Goal: Obtain resource: Download file/media

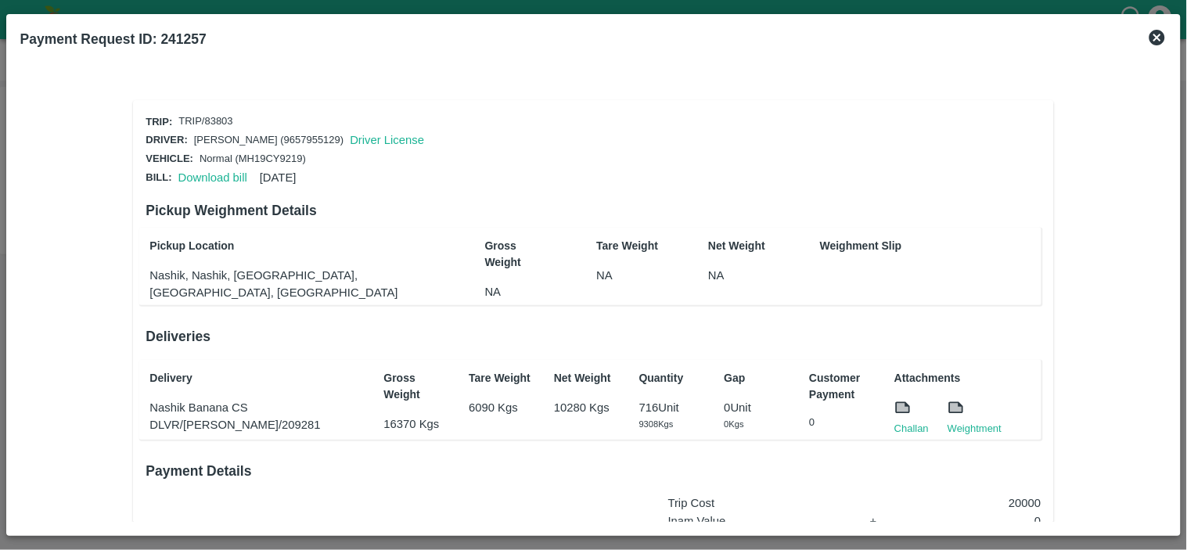
scroll to position [236, 0]
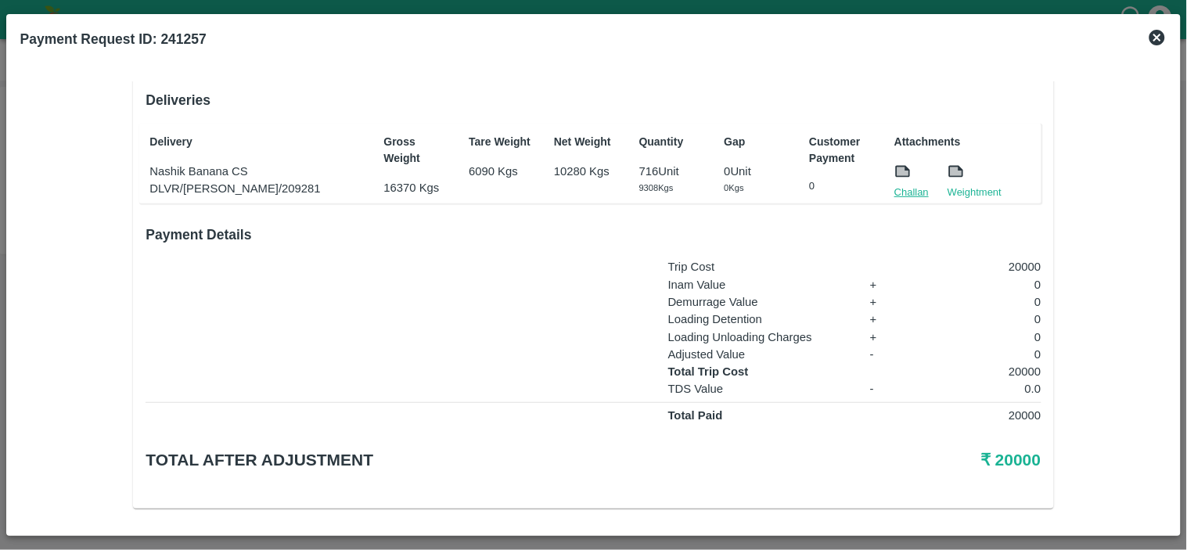
click at [915, 193] on link "Challan" at bounding box center [911, 193] width 34 height 16
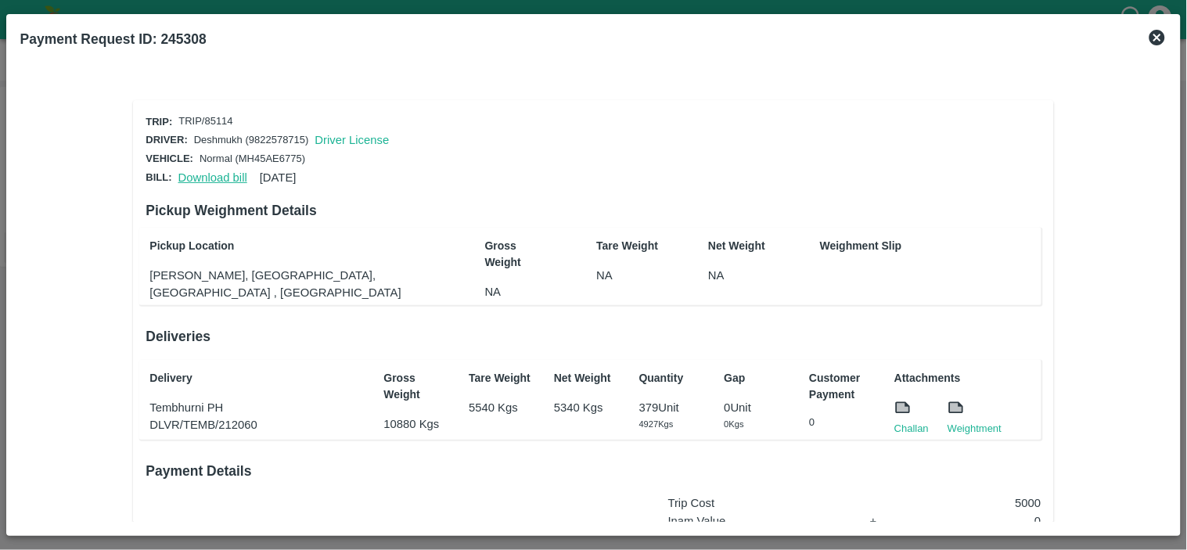
click at [206, 174] on link "Download bill" at bounding box center [212, 177] width 69 height 13
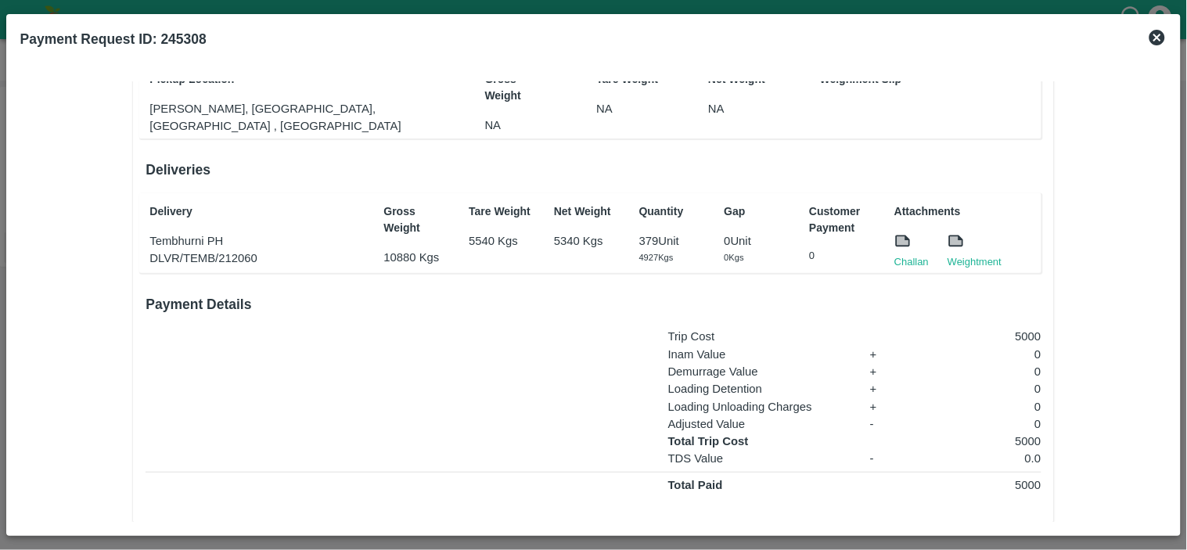
scroll to position [236, 0]
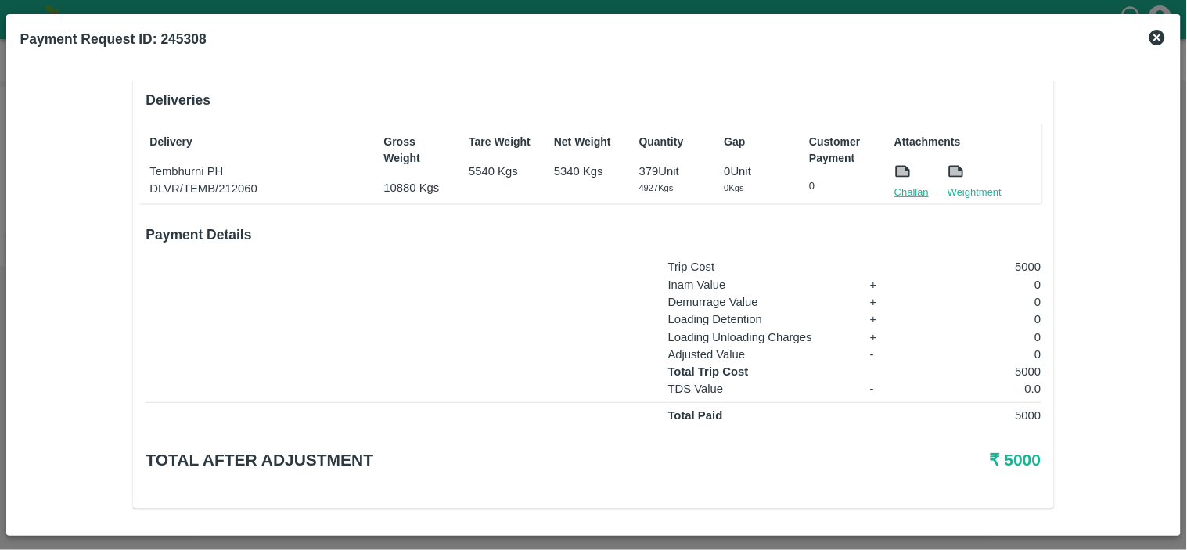
click at [901, 185] on link "Challan" at bounding box center [911, 193] width 34 height 16
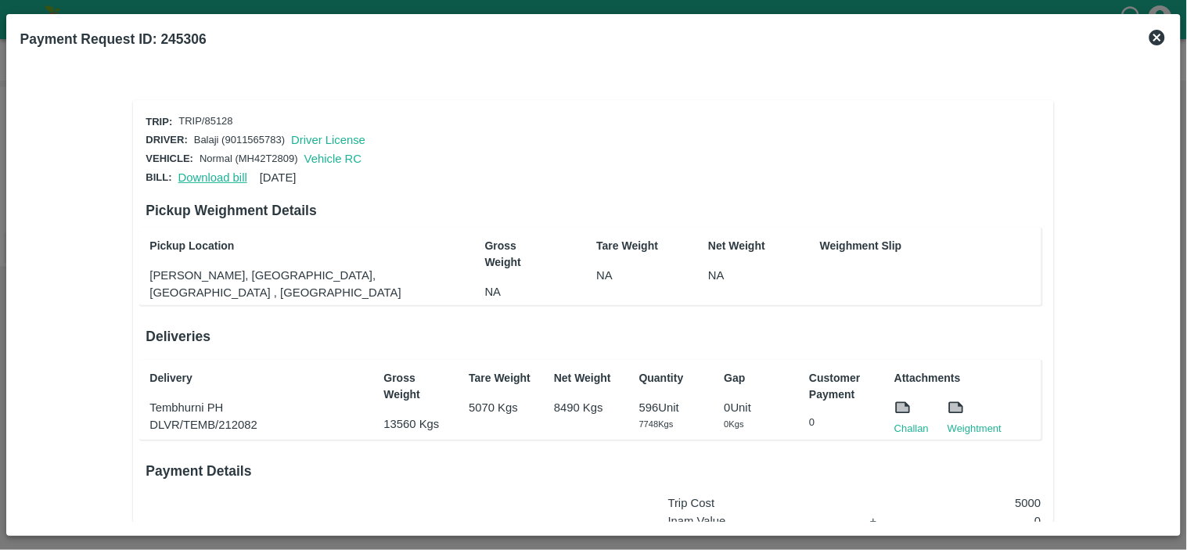
click at [204, 180] on link "Download bill" at bounding box center [212, 177] width 69 height 13
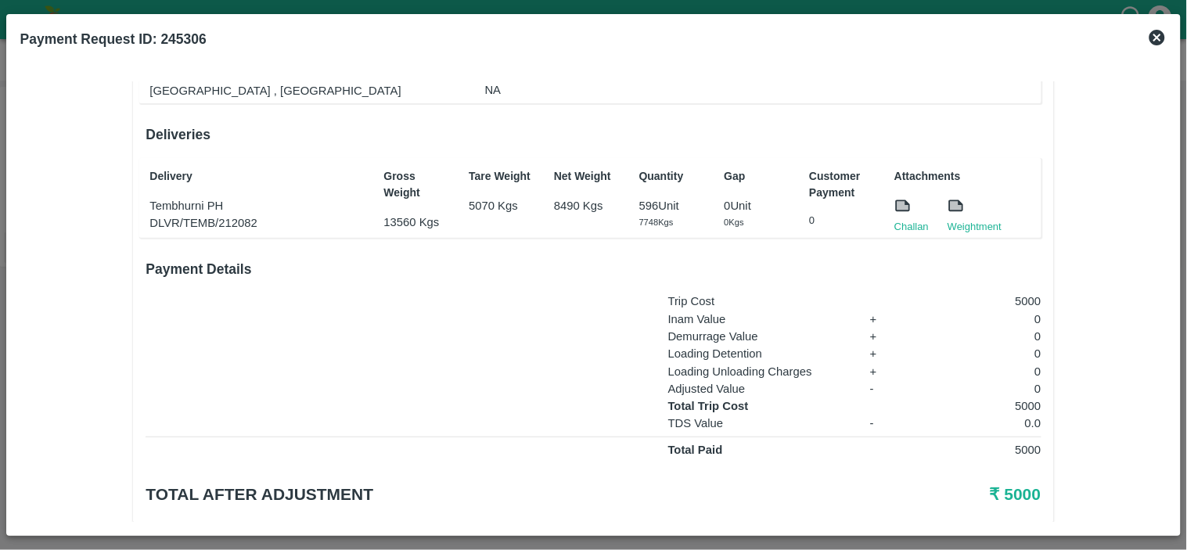
scroll to position [236, 0]
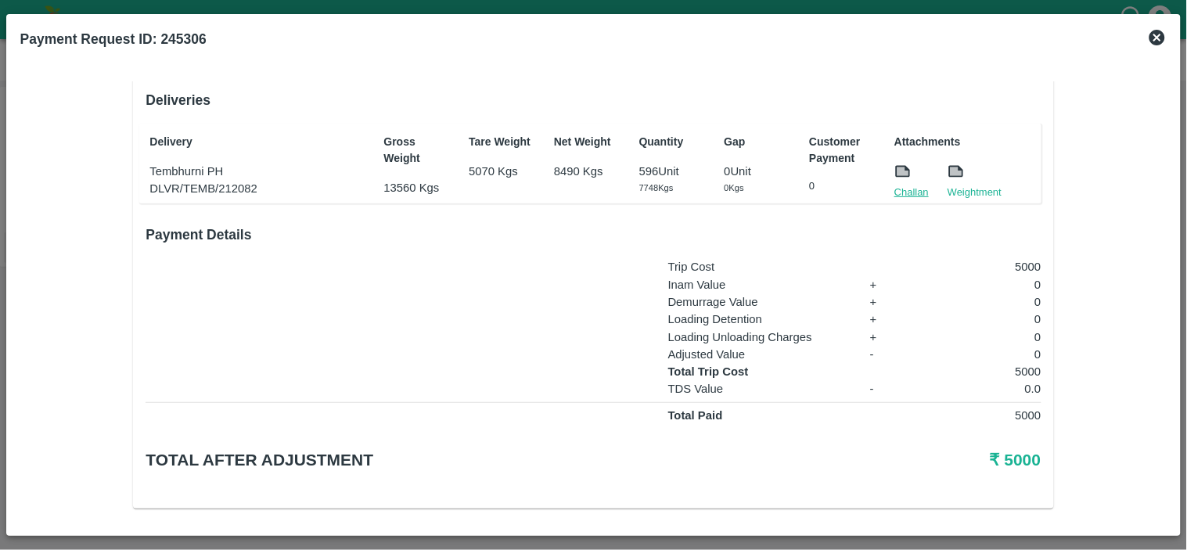
click at [908, 185] on link "Challan" at bounding box center [911, 193] width 34 height 16
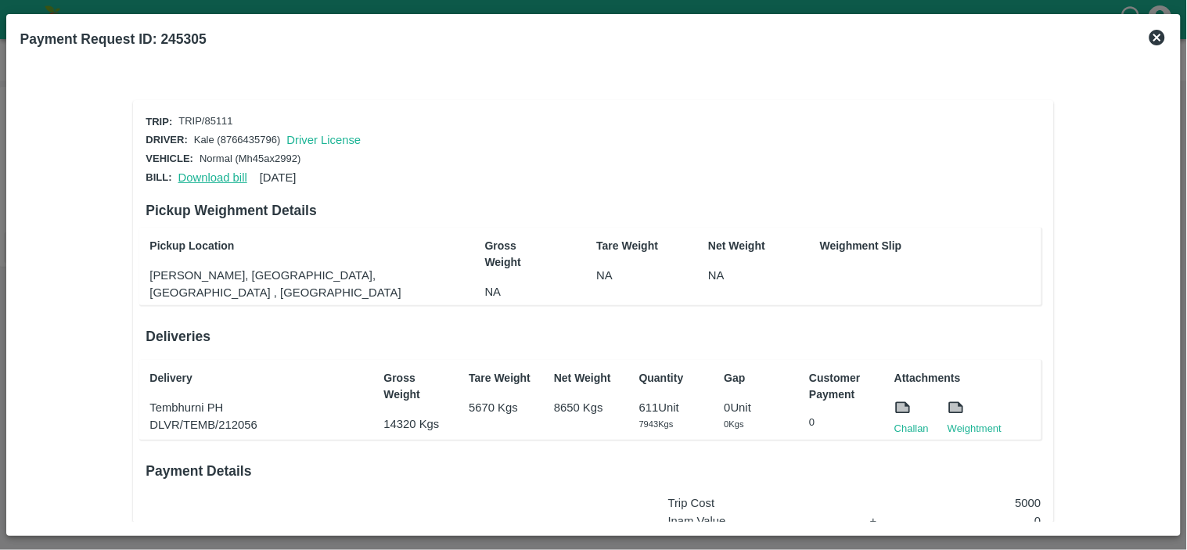
click at [217, 174] on link "Download bill" at bounding box center [212, 177] width 69 height 13
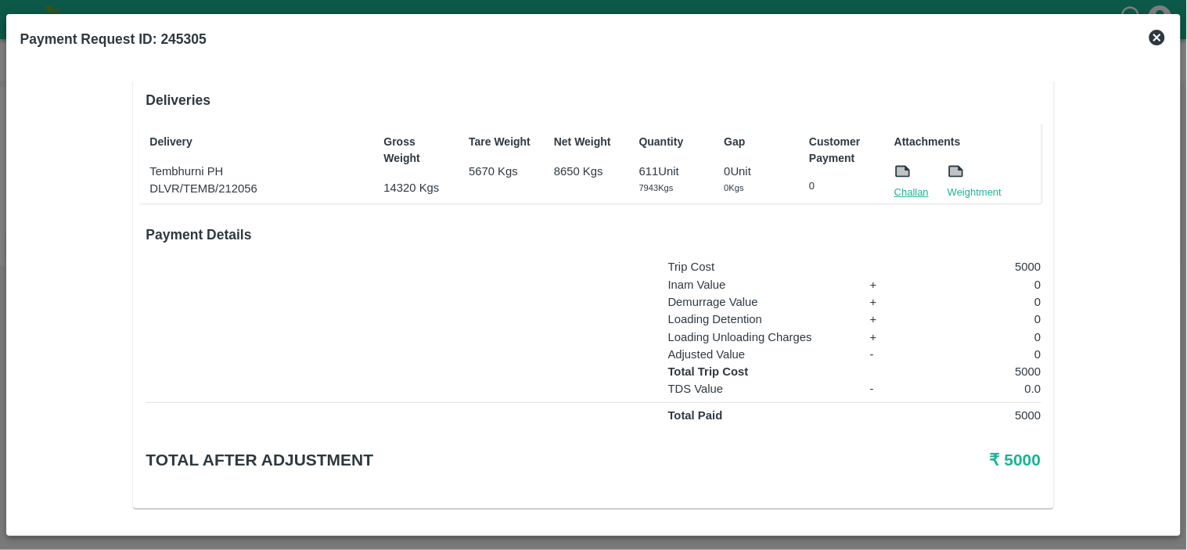
click at [912, 185] on link "Challan" at bounding box center [911, 193] width 34 height 16
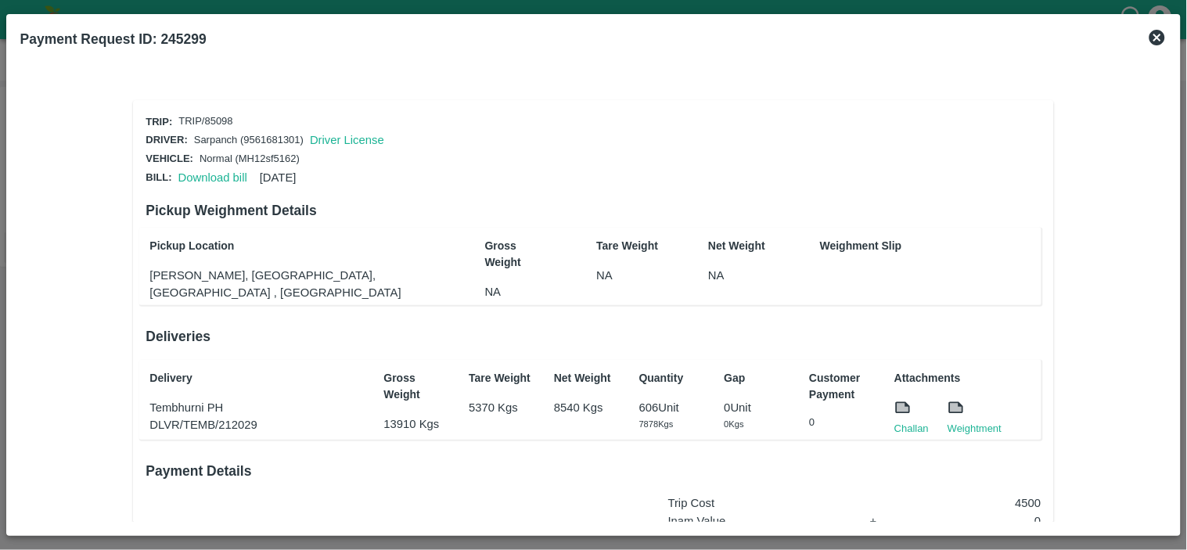
scroll to position [236, 0]
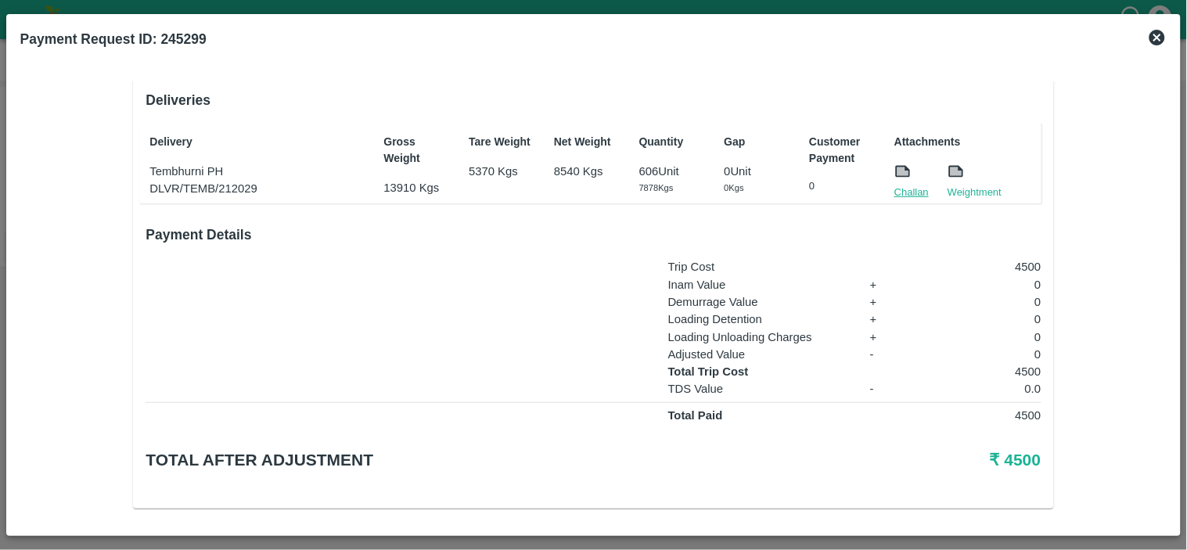
click at [916, 190] on link "Challan" at bounding box center [911, 193] width 34 height 16
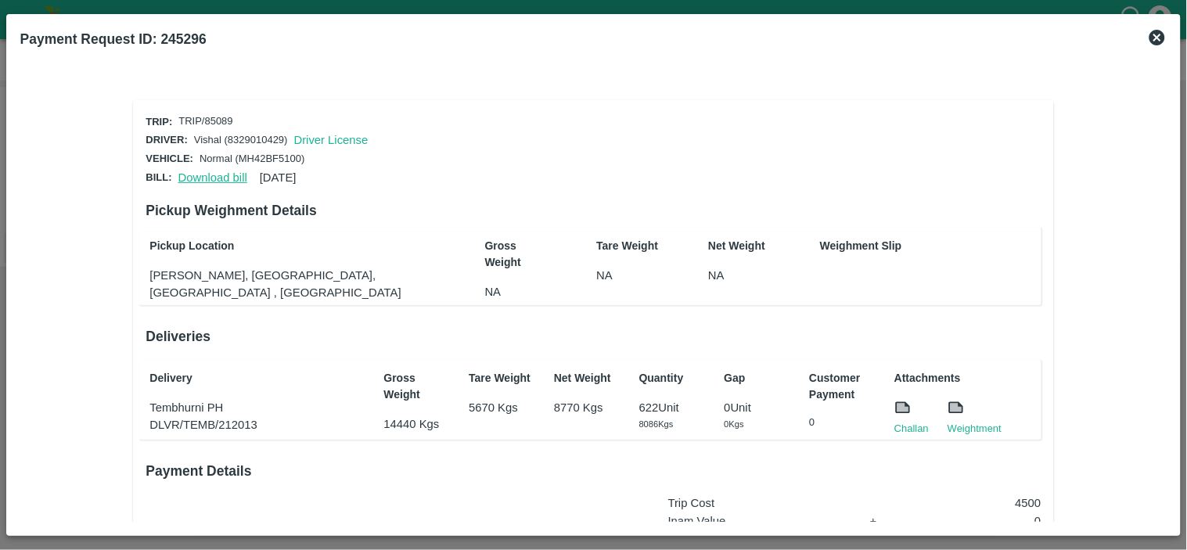
click at [200, 177] on link "Download bill" at bounding box center [212, 177] width 69 height 13
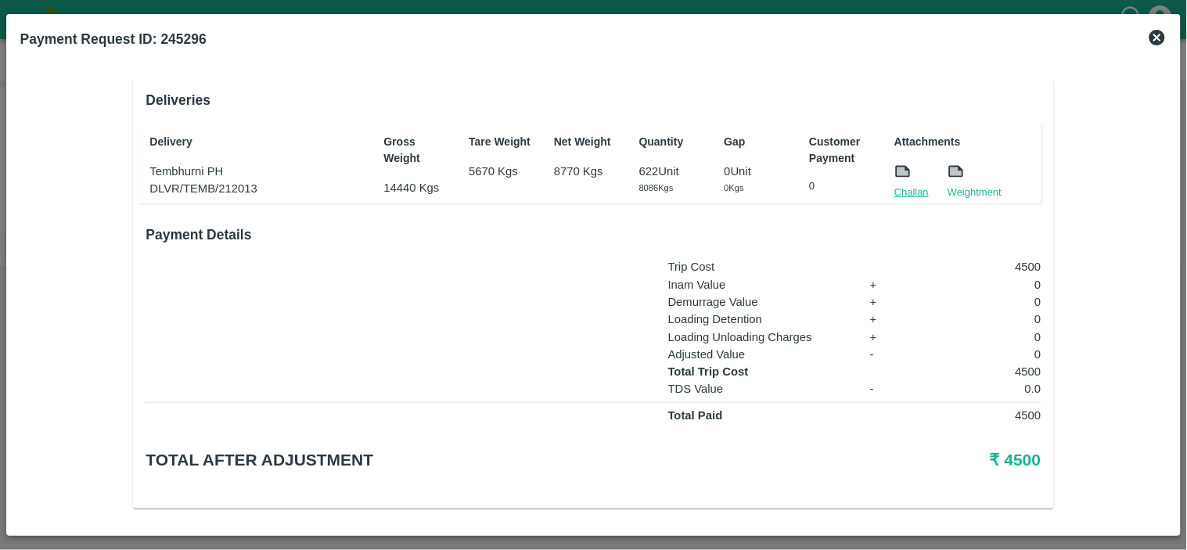
click at [913, 192] on link "Challan" at bounding box center [911, 193] width 34 height 16
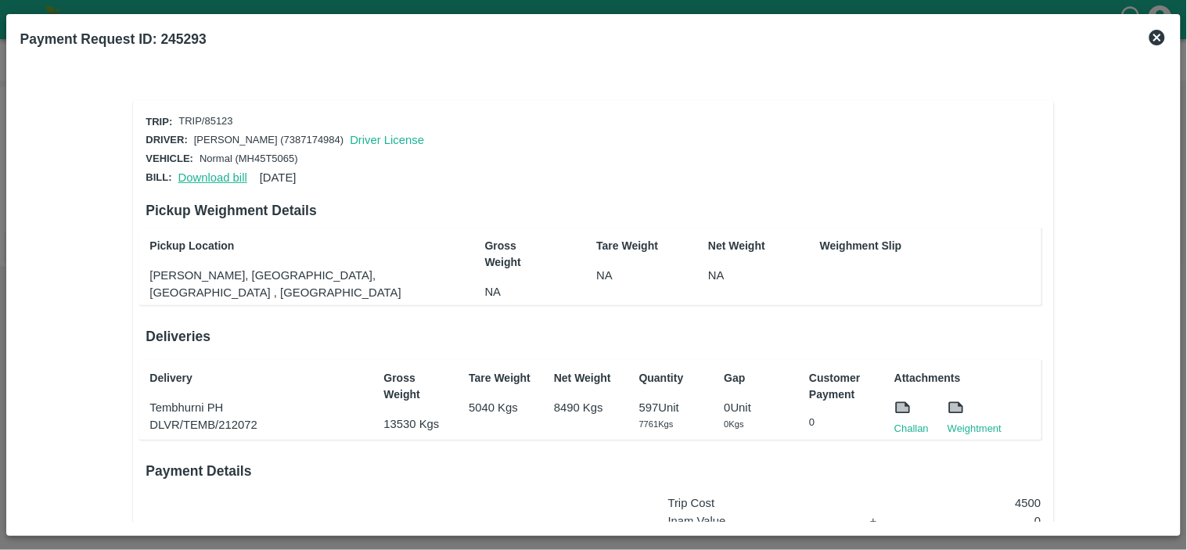
click at [216, 176] on link "Download bill" at bounding box center [212, 177] width 69 height 13
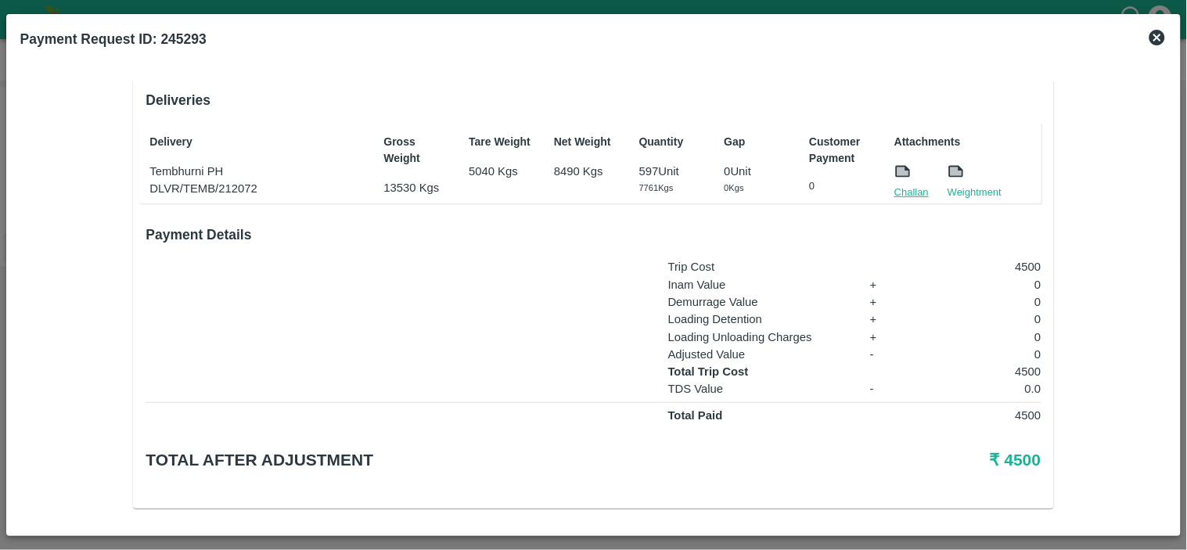
click at [900, 189] on link "Challan" at bounding box center [911, 193] width 34 height 16
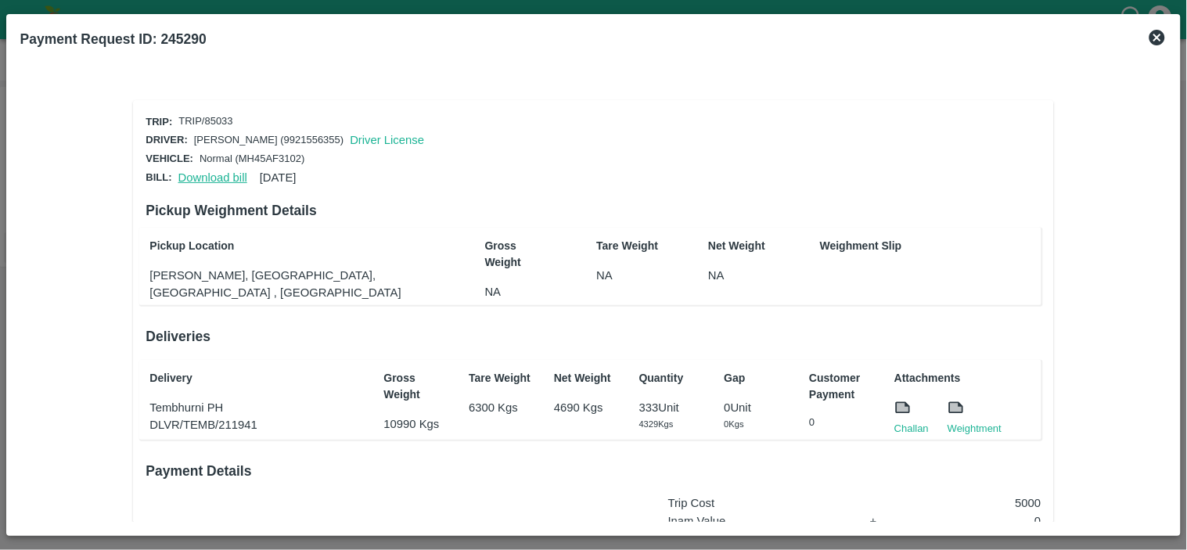
click at [200, 174] on link "Download bill" at bounding box center [212, 177] width 69 height 13
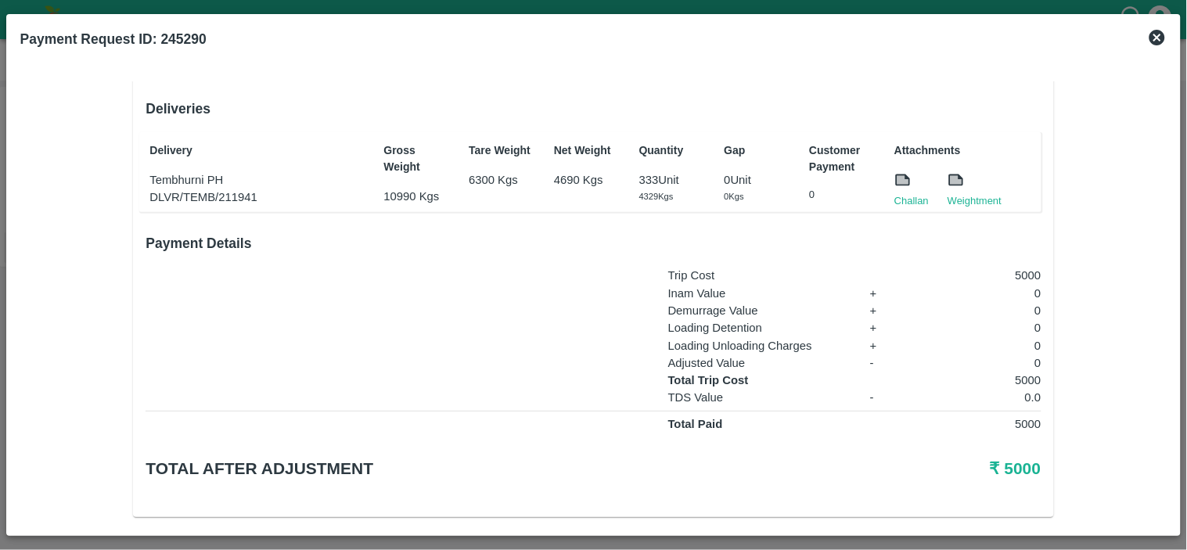
scroll to position [236, 0]
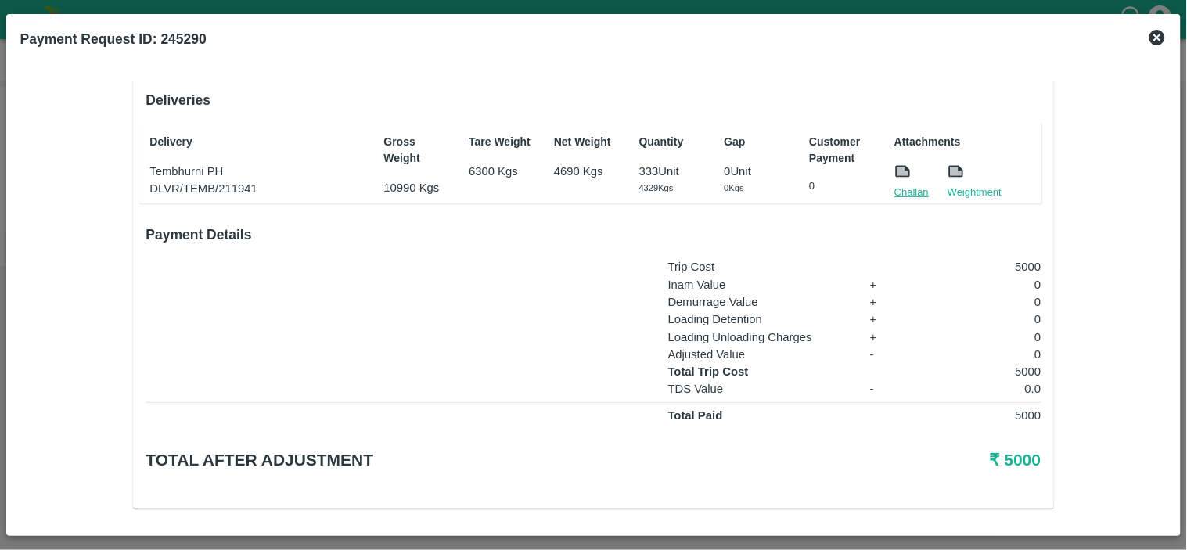
click at [900, 186] on link "Challan" at bounding box center [911, 193] width 34 height 16
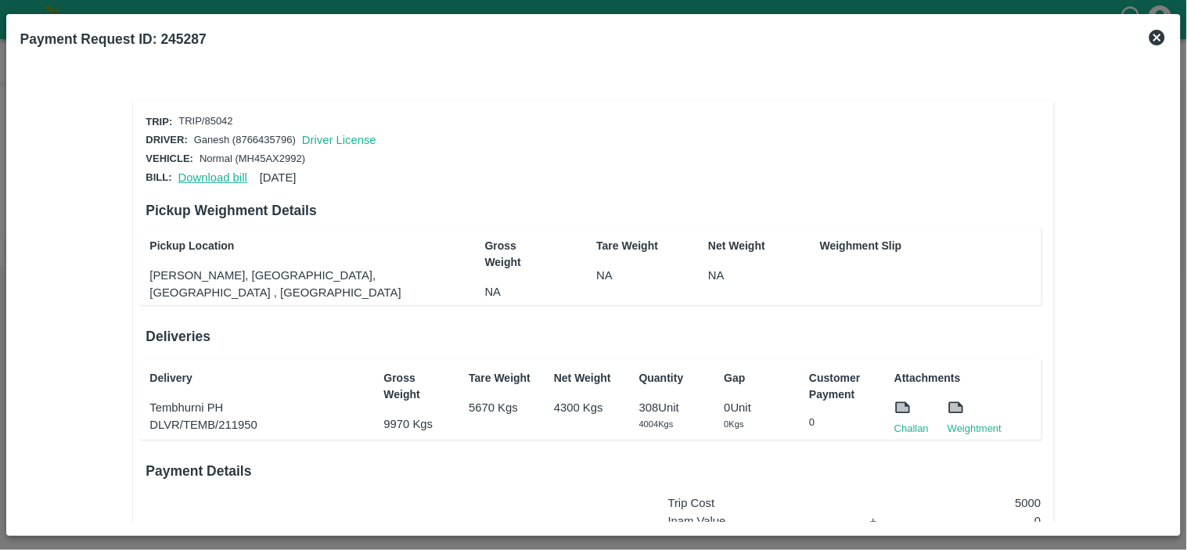
click at [210, 173] on link "Download bill" at bounding box center [212, 177] width 69 height 13
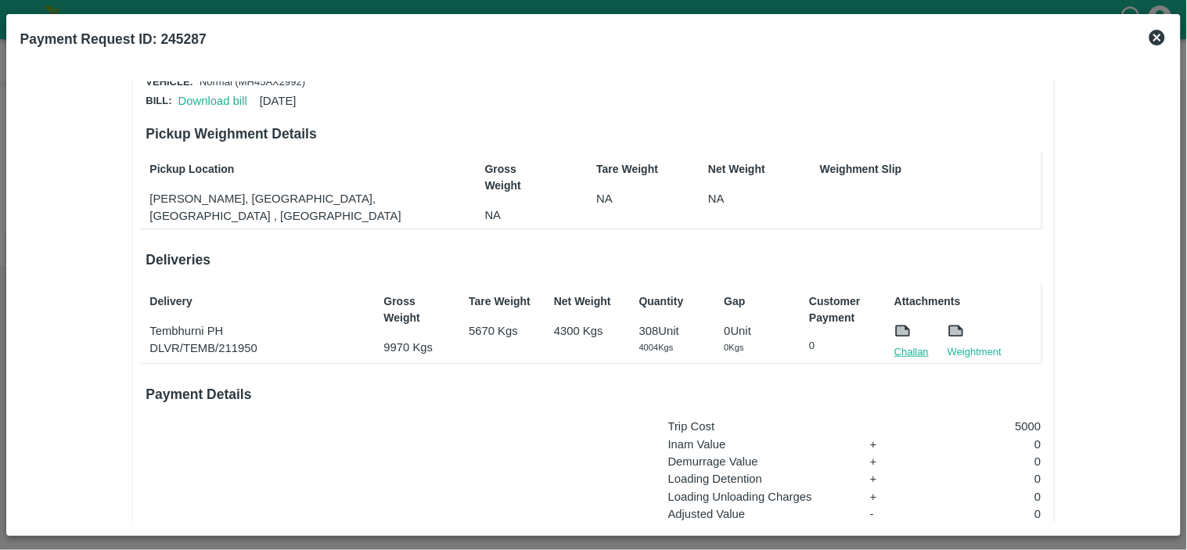
scroll to position [78, 0]
click at [903, 349] on link "Challan" at bounding box center [911, 351] width 34 height 16
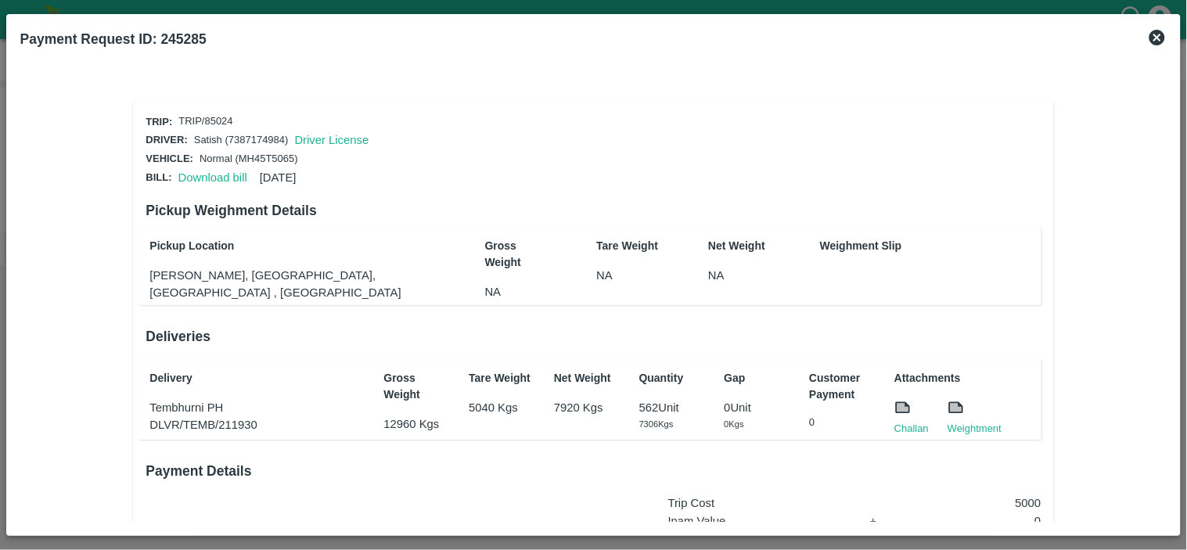
scroll to position [236, 0]
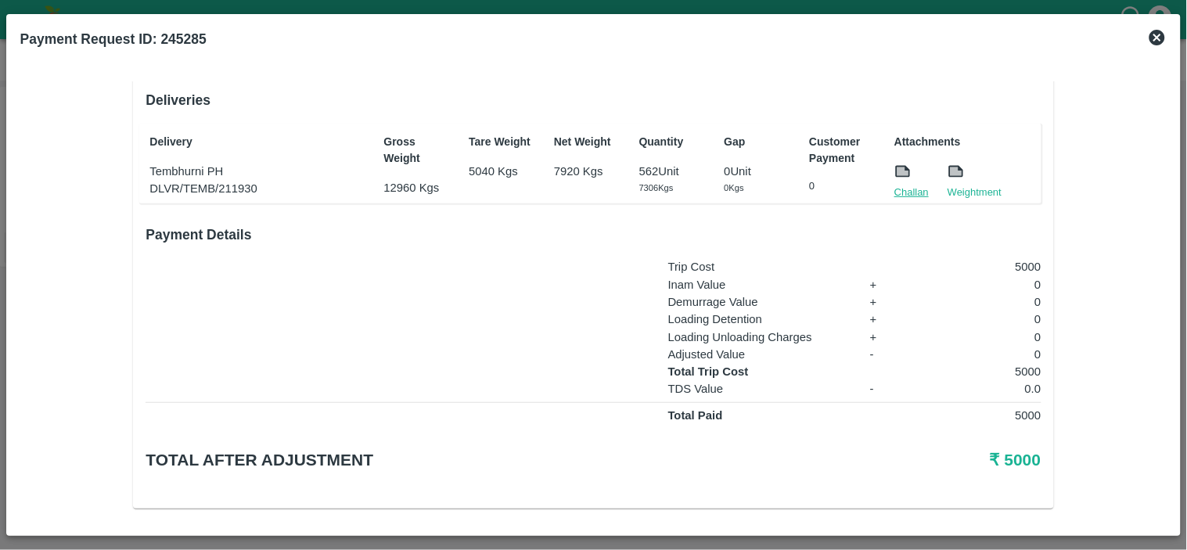
click at [908, 188] on link "Challan" at bounding box center [911, 193] width 34 height 16
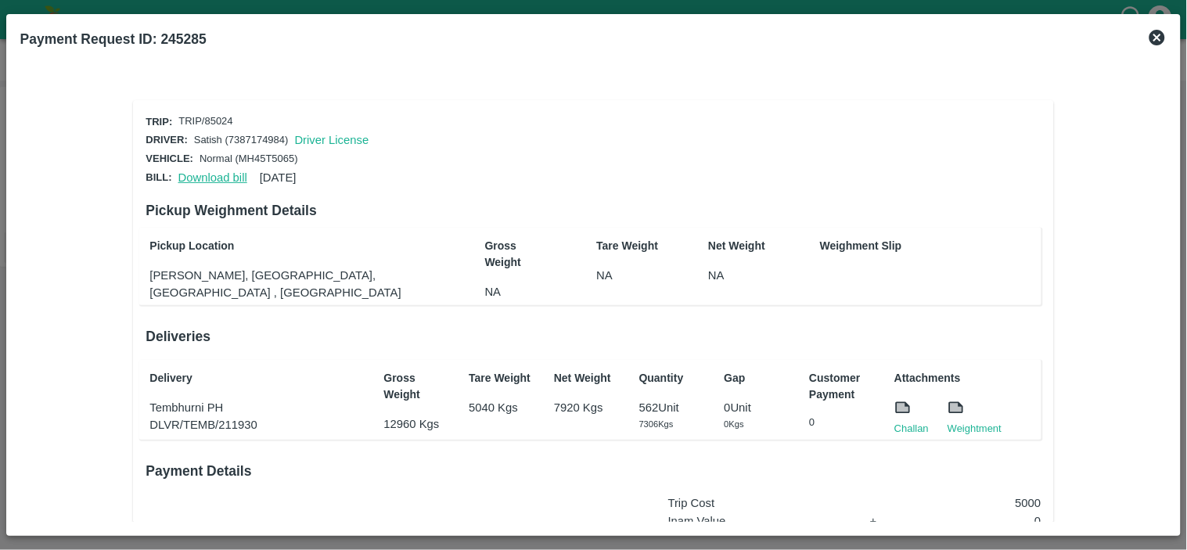
click at [212, 176] on link "Download bill" at bounding box center [212, 177] width 69 height 13
click at [216, 174] on link "Download bill" at bounding box center [212, 177] width 69 height 13
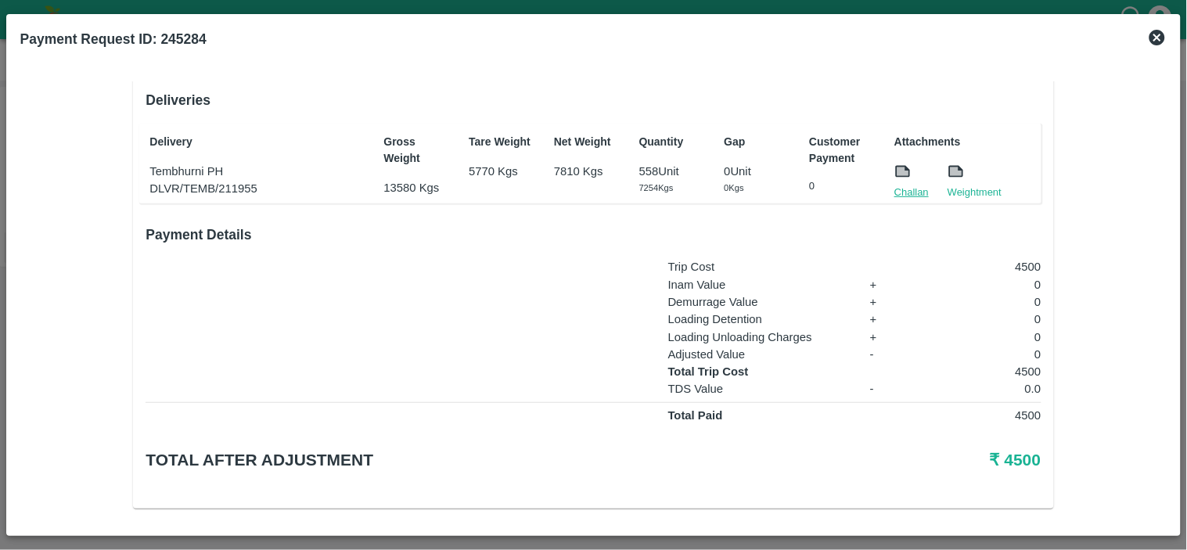
click at [896, 185] on link "Challan" at bounding box center [911, 193] width 34 height 16
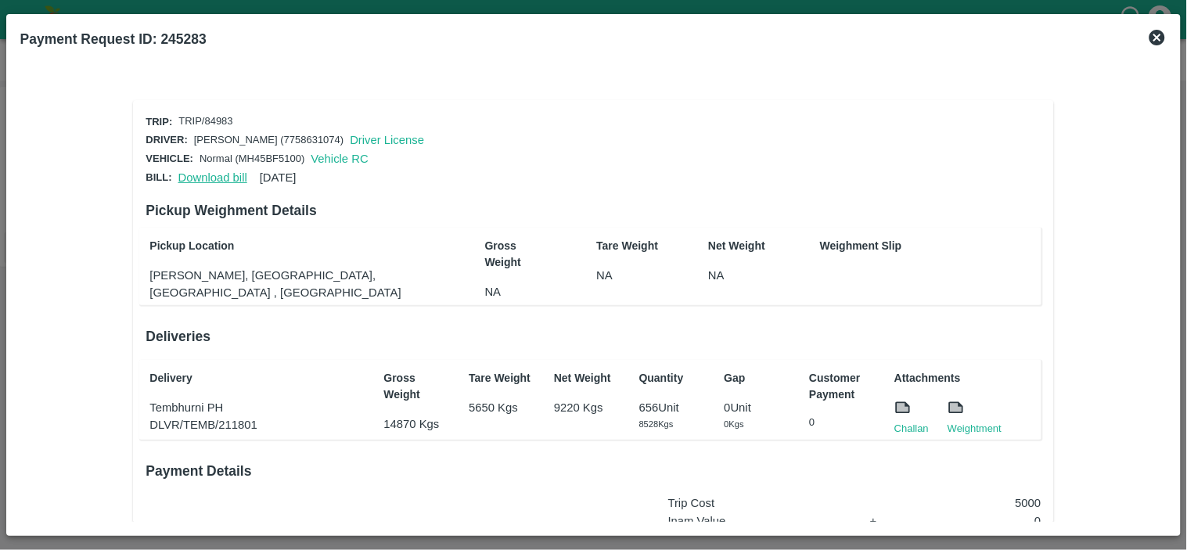
click at [190, 173] on link "Download bill" at bounding box center [212, 177] width 69 height 13
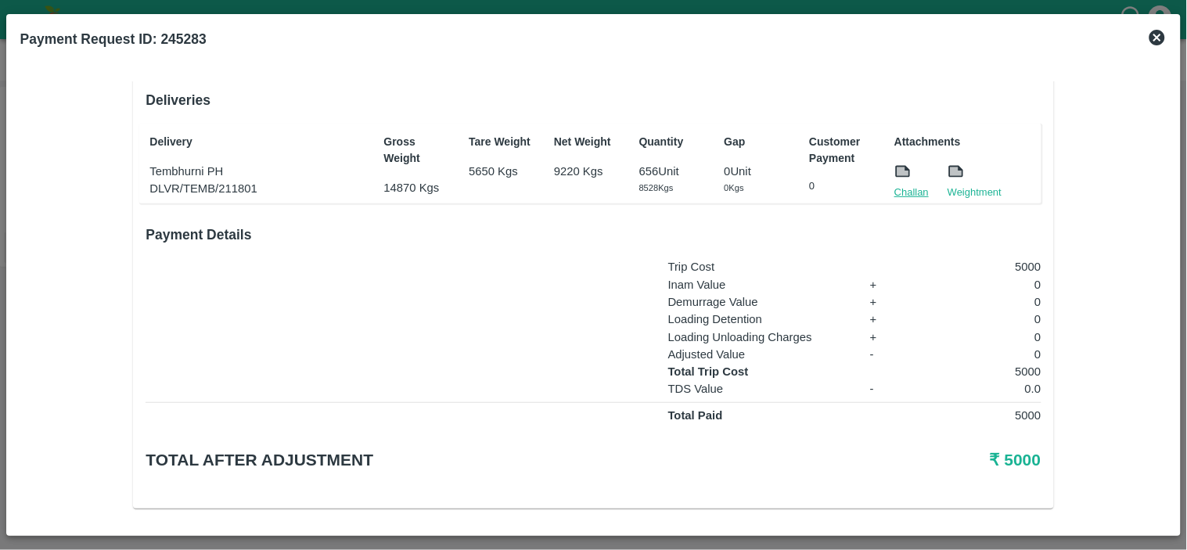
click at [911, 185] on link "Challan" at bounding box center [911, 193] width 34 height 16
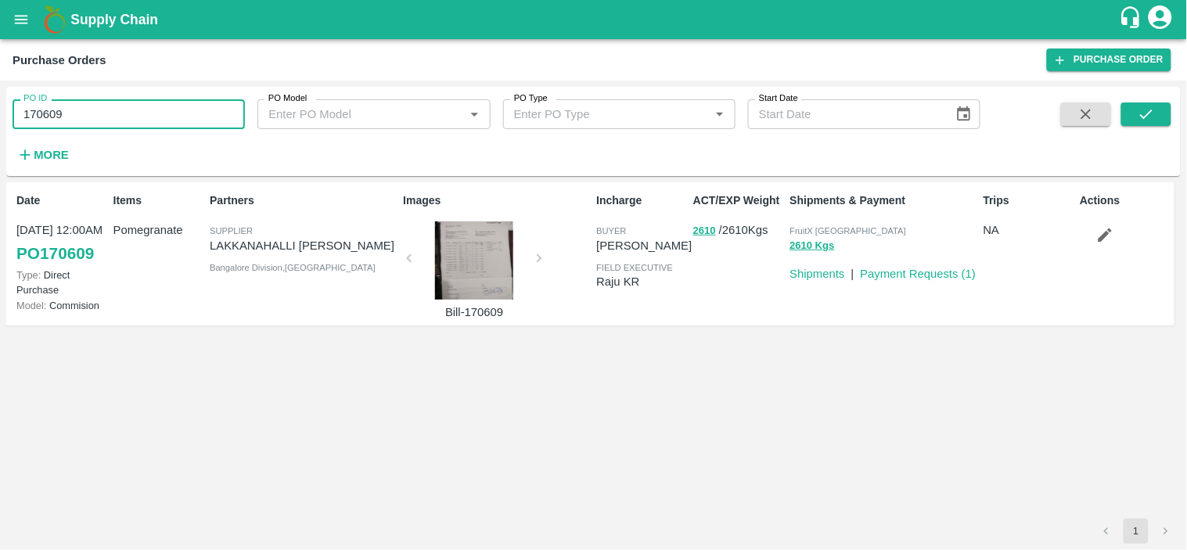
drag, startPoint x: 0, startPoint y: 0, endPoint x: 87, endPoint y: 116, distance: 144.7
click at [87, 116] on input "170609" at bounding box center [129, 114] width 232 height 30
paste input "text"
type input "145214"
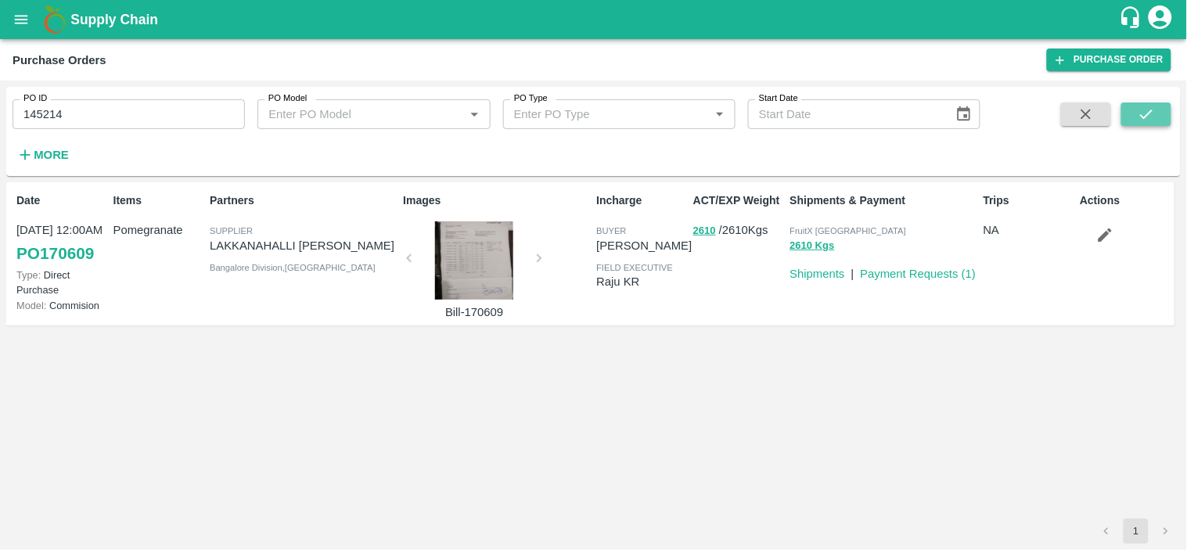
click at [1138, 119] on icon "submit" at bounding box center [1146, 114] width 17 height 17
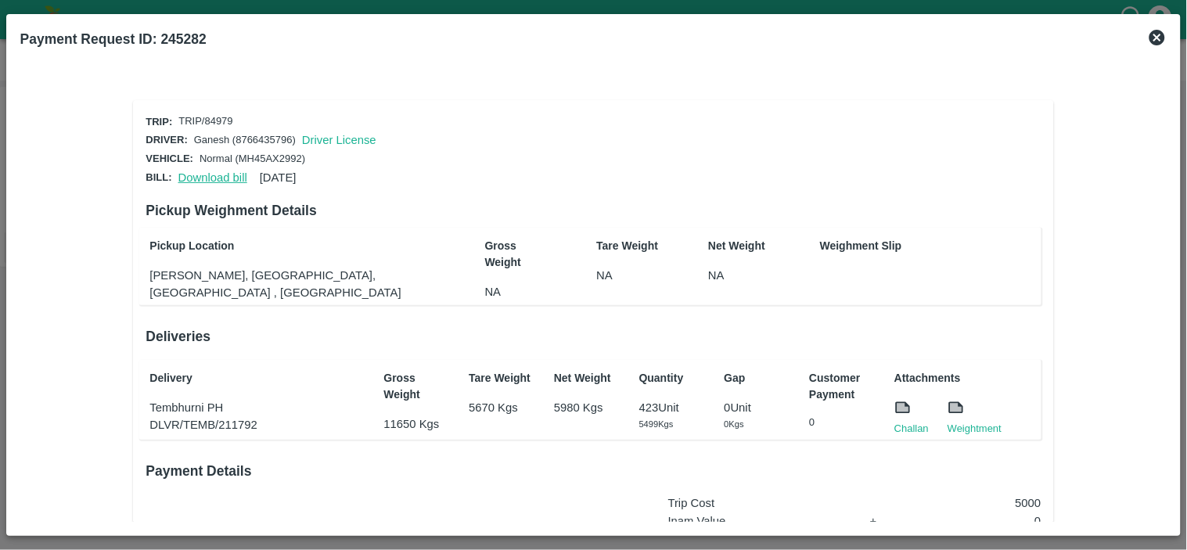
click at [209, 174] on link "Download bill" at bounding box center [212, 177] width 69 height 13
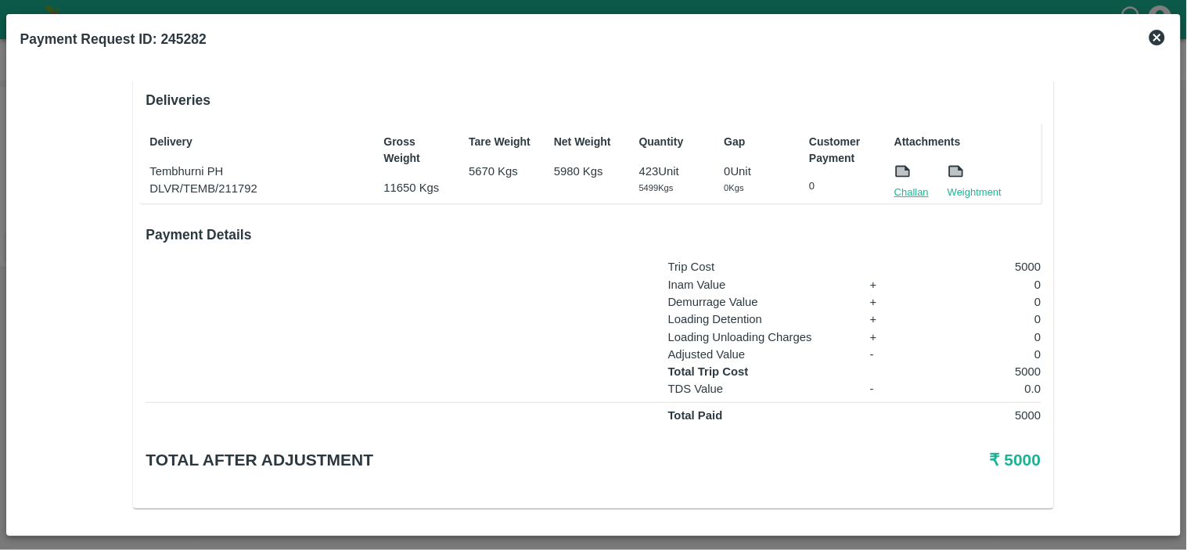
click at [917, 189] on link "Challan" at bounding box center [911, 193] width 34 height 16
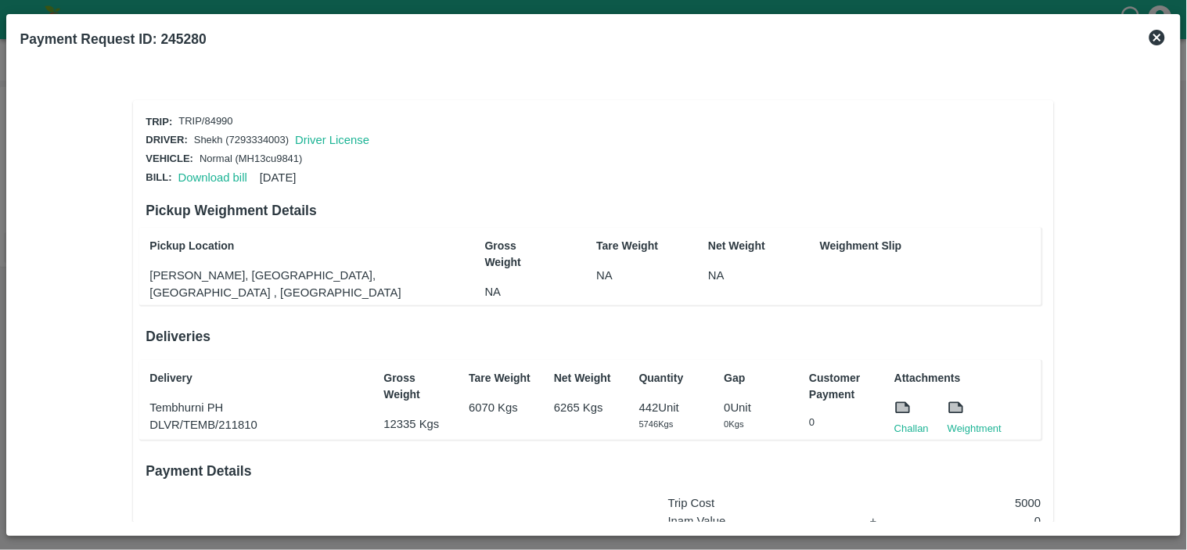
click at [188, 182] on div "Download bill 17 Jul 2025" at bounding box center [234, 174] width 124 height 23
click at [192, 171] on link "Download bill" at bounding box center [212, 177] width 69 height 13
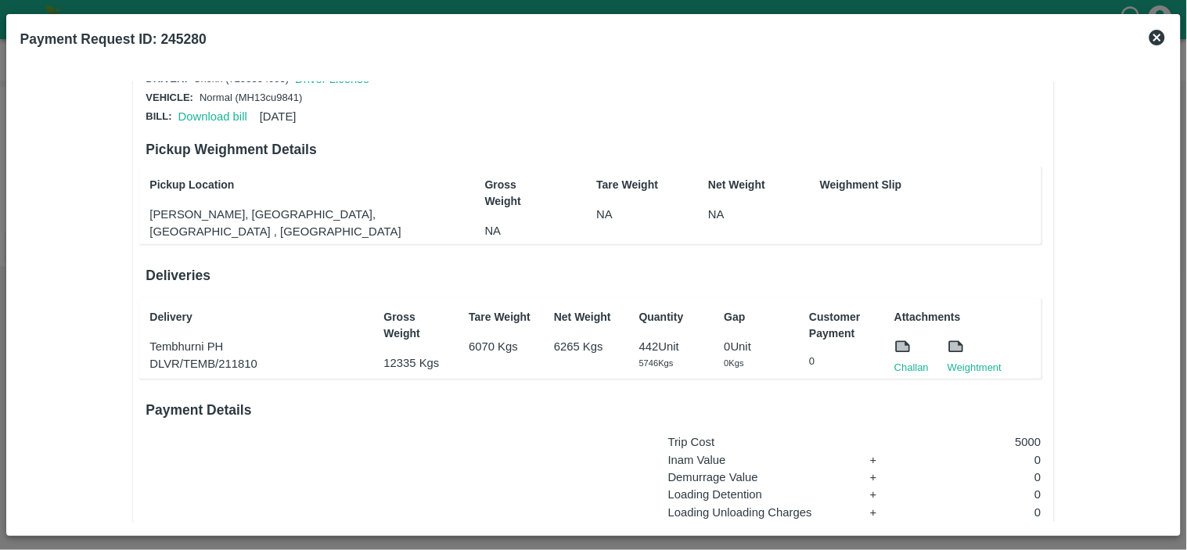
scroll to position [96, 0]
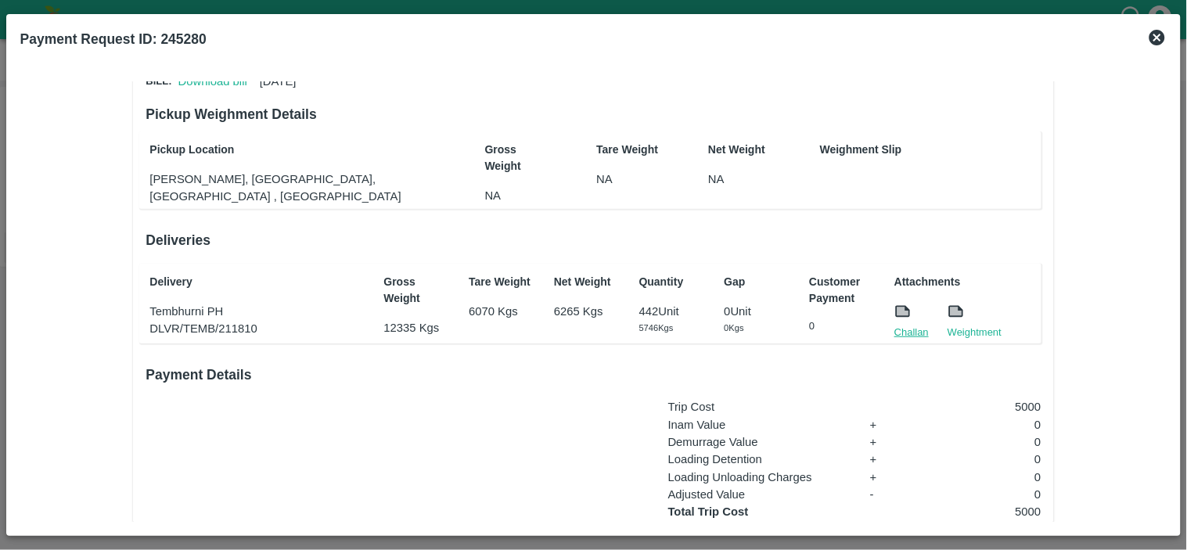
click at [904, 330] on link "Challan" at bounding box center [911, 333] width 34 height 16
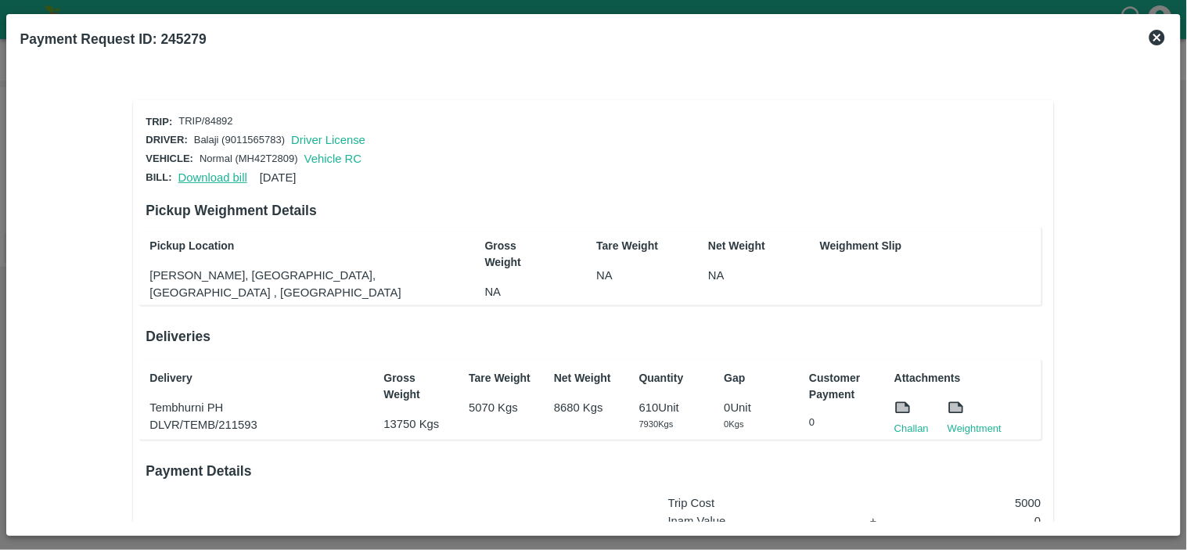
click at [211, 174] on link "Download bill" at bounding box center [212, 177] width 69 height 13
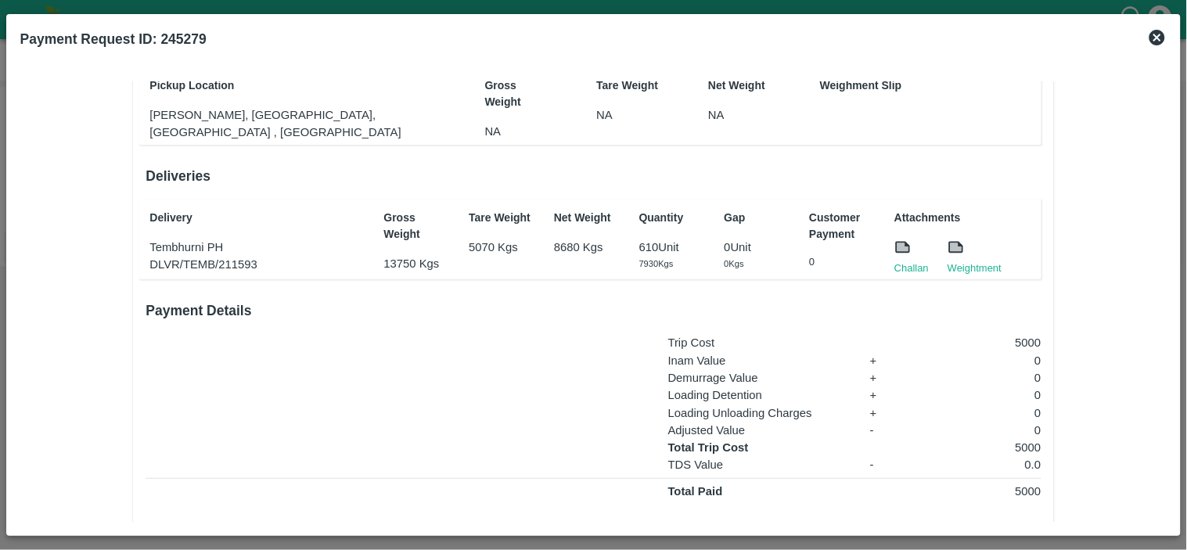
scroll to position [178, 0]
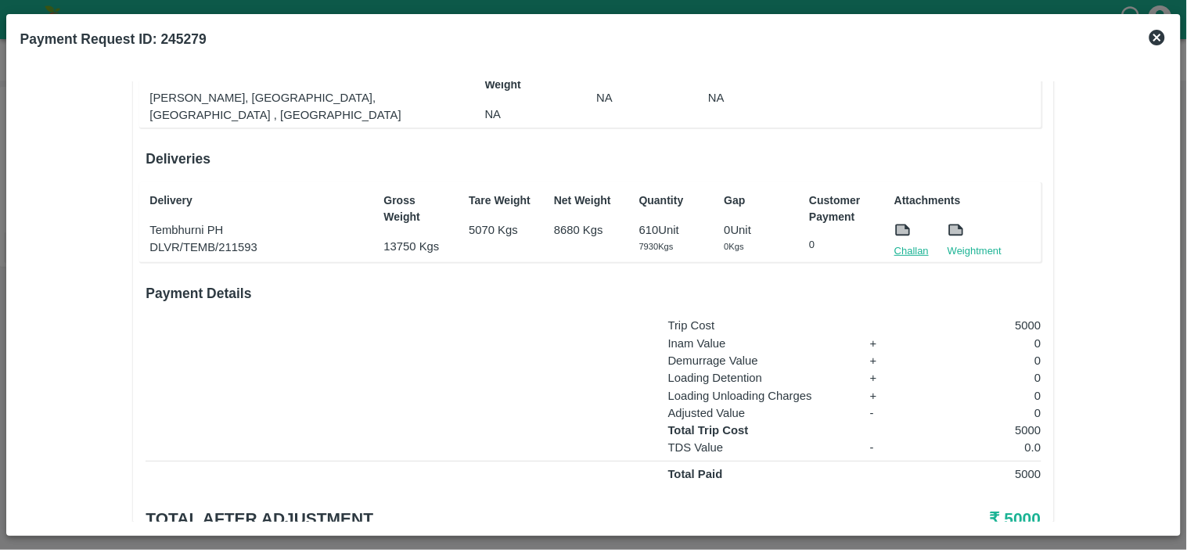
click at [910, 251] on link "Challan" at bounding box center [911, 251] width 34 height 16
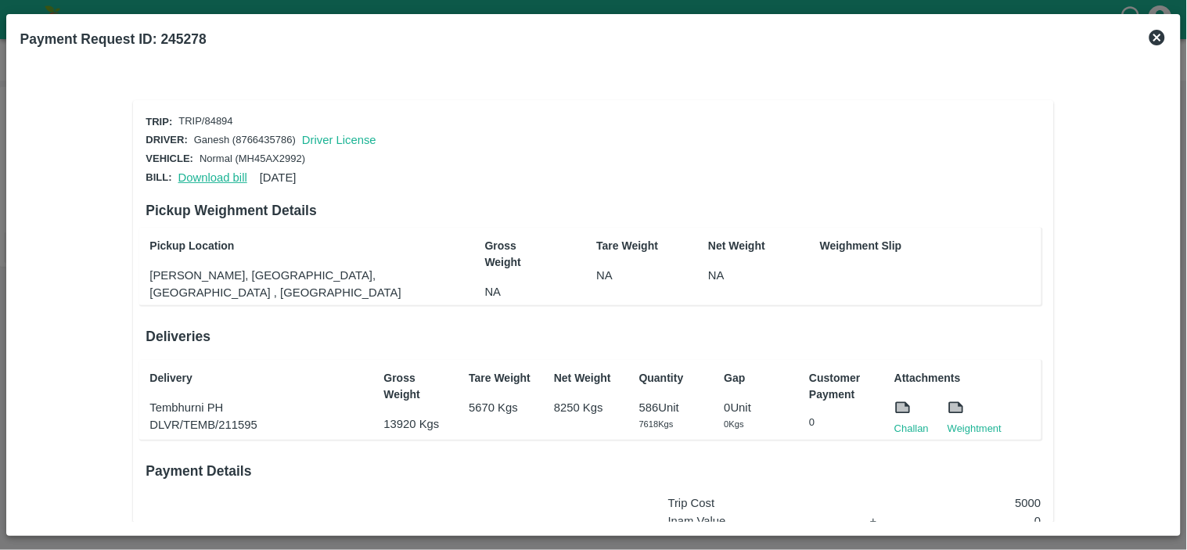
click at [217, 171] on link "Download bill" at bounding box center [212, 177] width 69 height 13
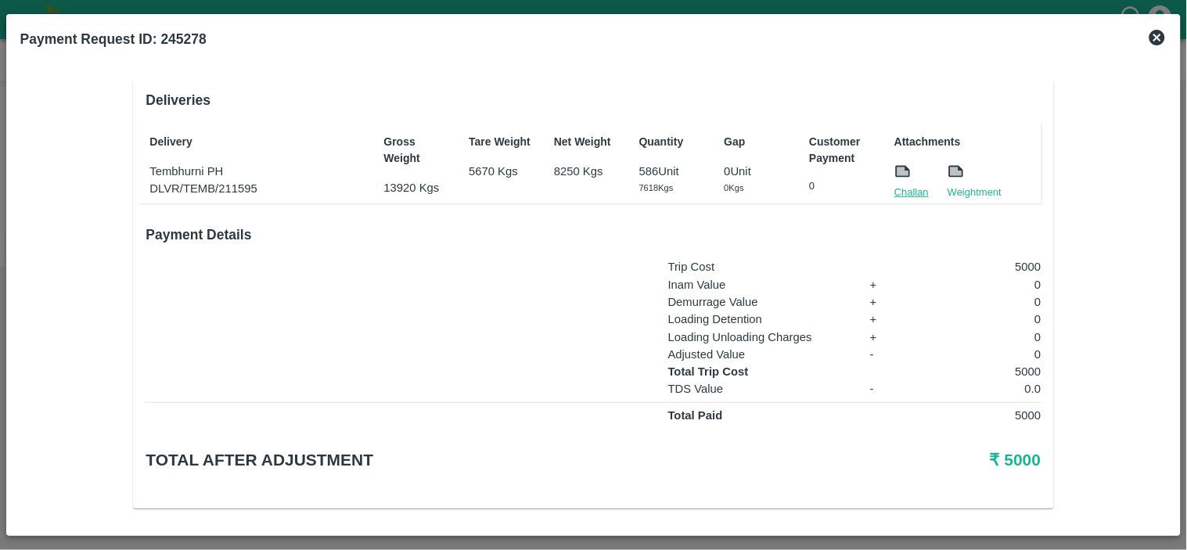
click at [912, 185] on link "Challan" at bounding box center [911, 193] width 34 height 16
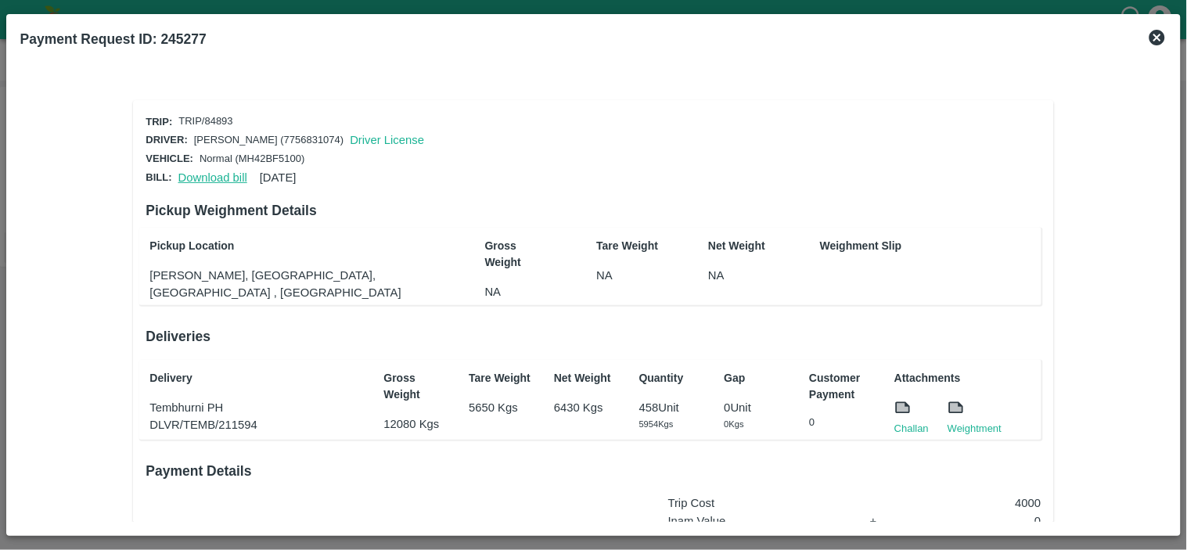
click at [201, 171] on link "Download bill" at bounding box center [212, 177] width 69 height 13
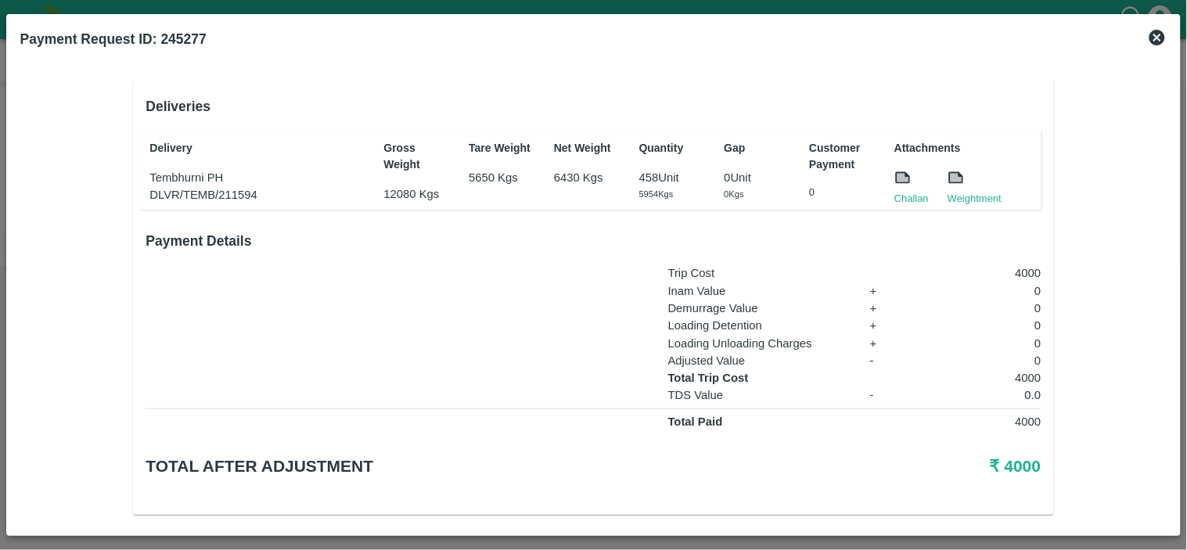
scroll to position [236, 0]
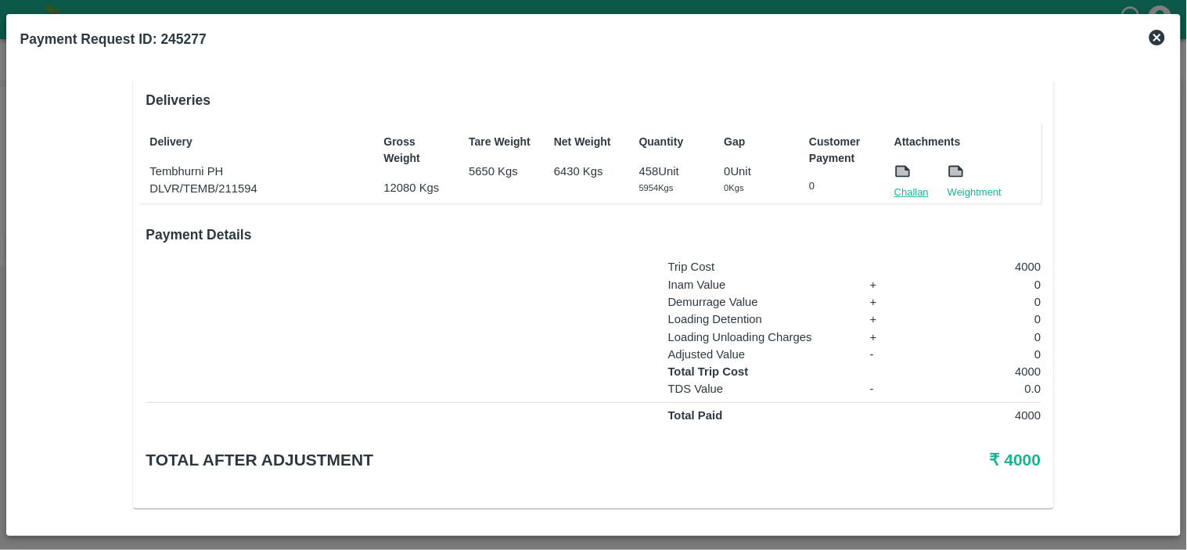
click at [904, 188] on link "Challan" at bounding box center [911, 193] width 34 height 16
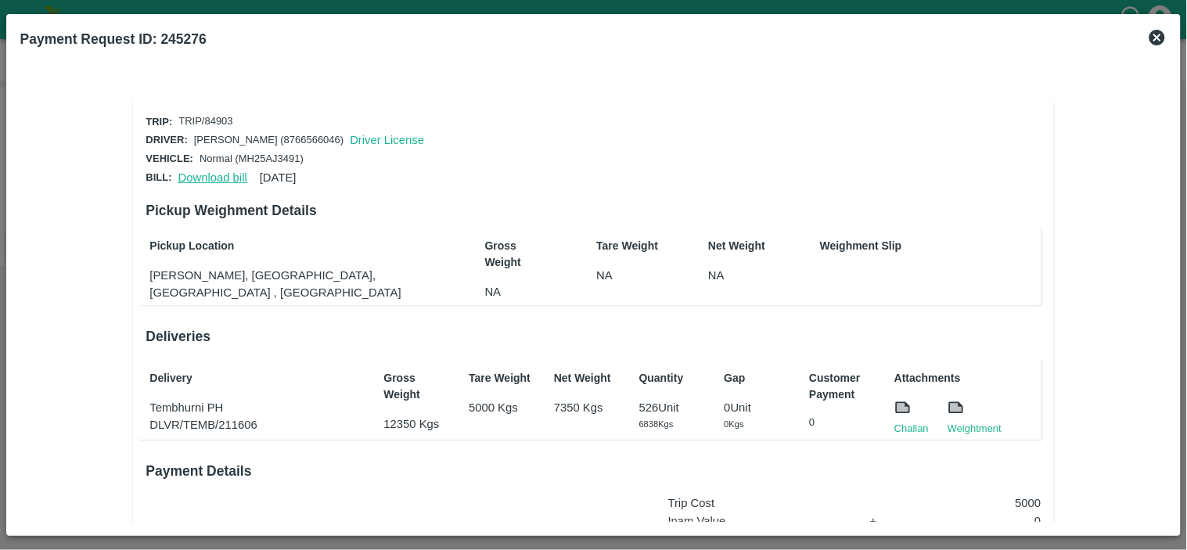
click at [192, 177] on link "Download bill" at bounding box center [212, 177] width 69 height 13
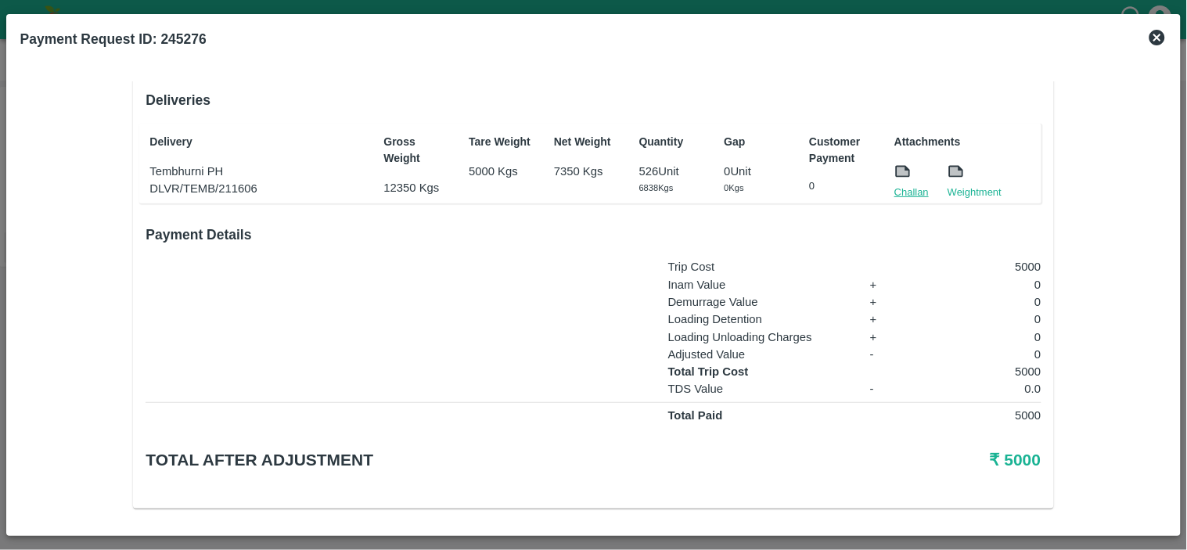
click at [915, 185] on link "Challan" at bounding box center [911, 193] width 34 height 16
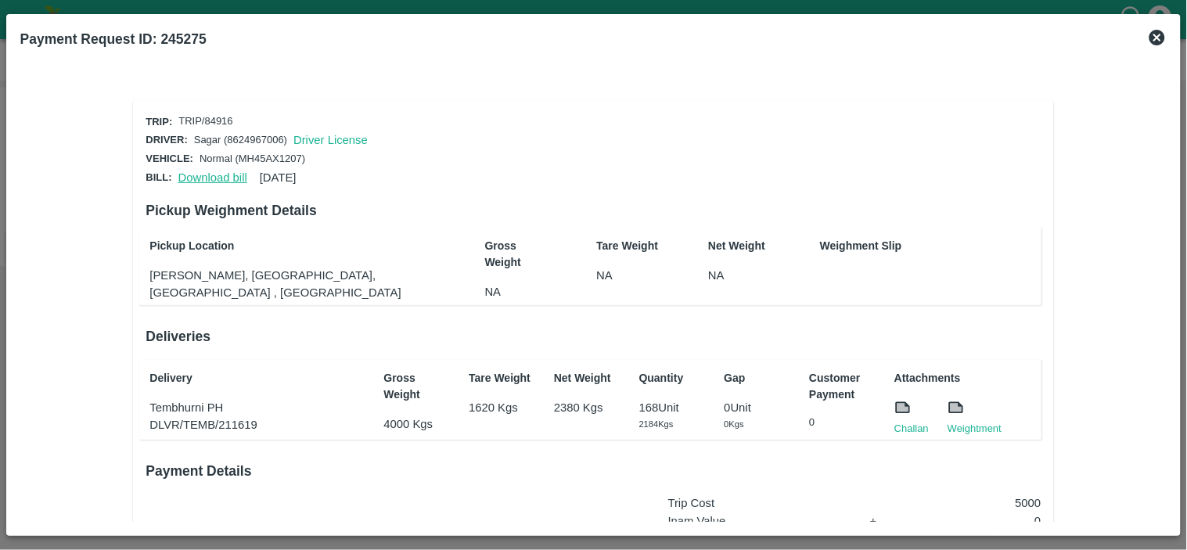
click at [211, 174] on link "Download bill" at bounding box center [212, 177] width 69 height 13
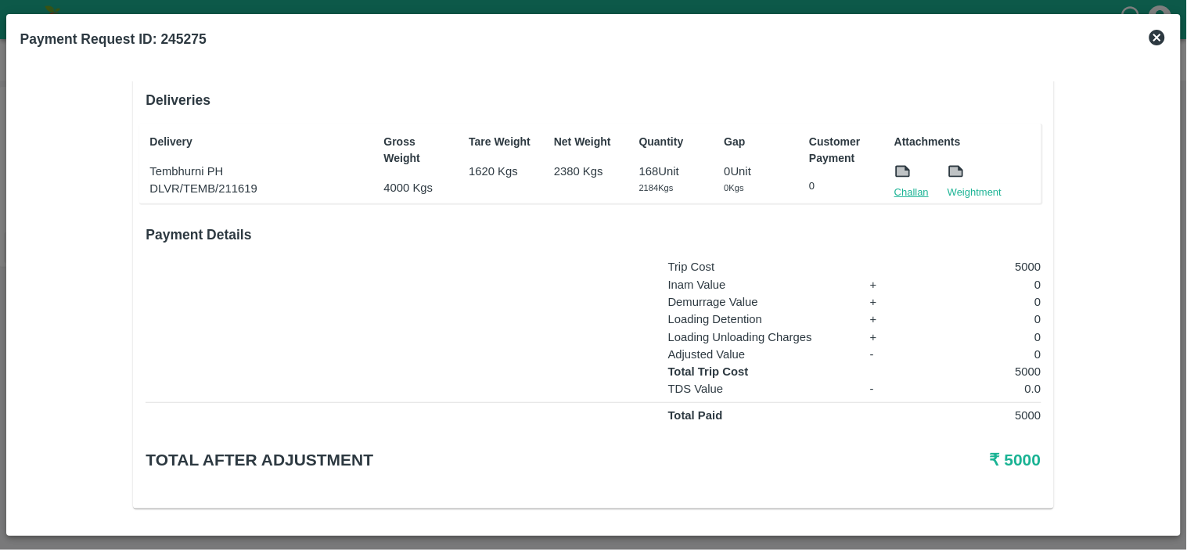
click at [915, 185] on link "Challan" at bounding box center [911, 193] width 34 height 16
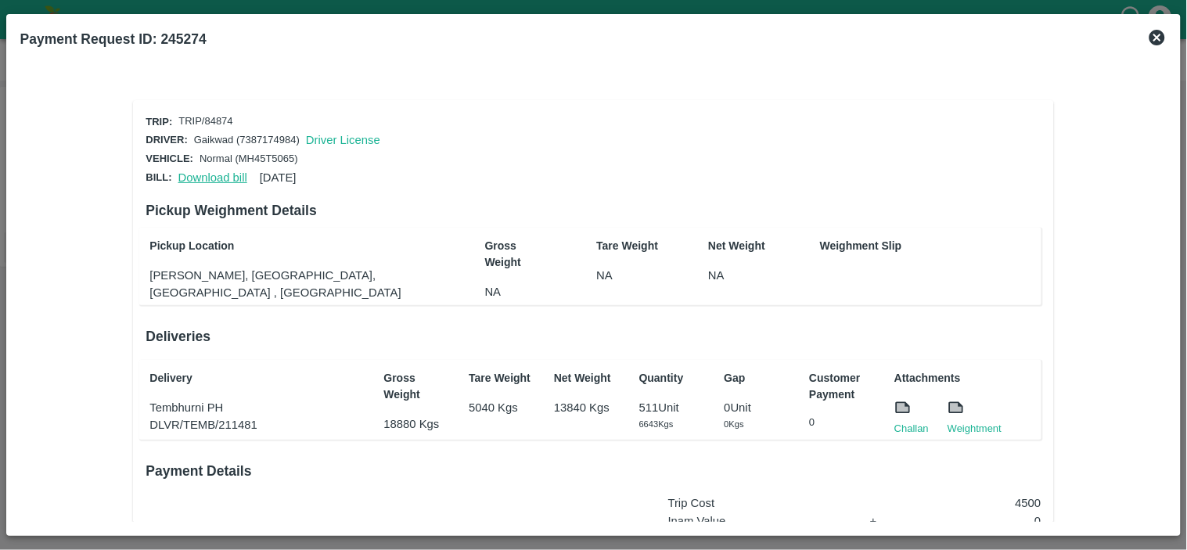
click at [204, 172] on link "Download bill" at bounding box center [212, 177] width 69 height 13
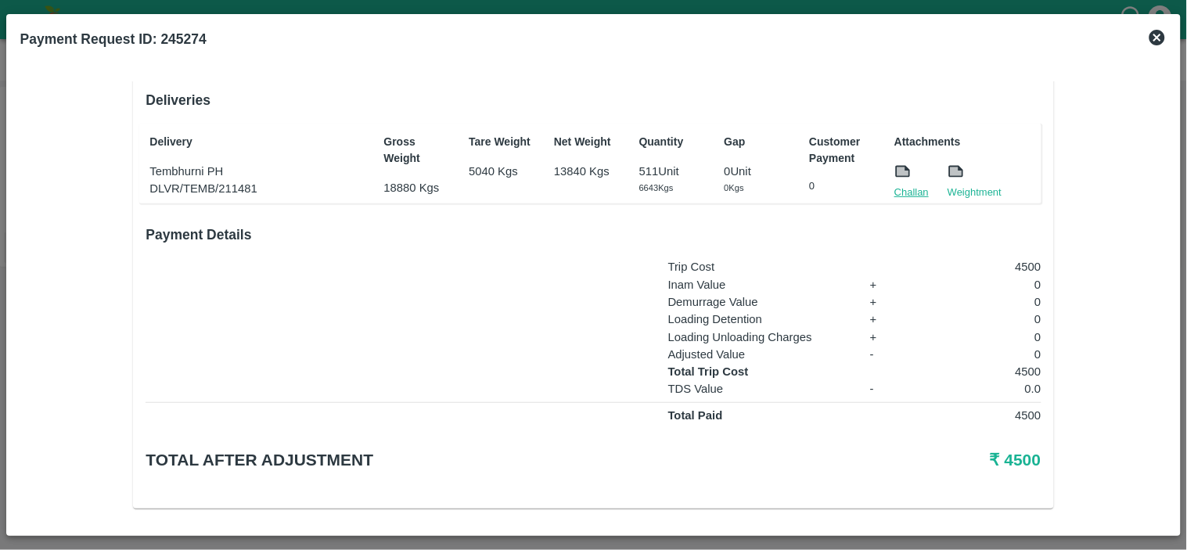
click at [915, 185] on link "Challan" at bounding box center [911, 193] width 34 height 16
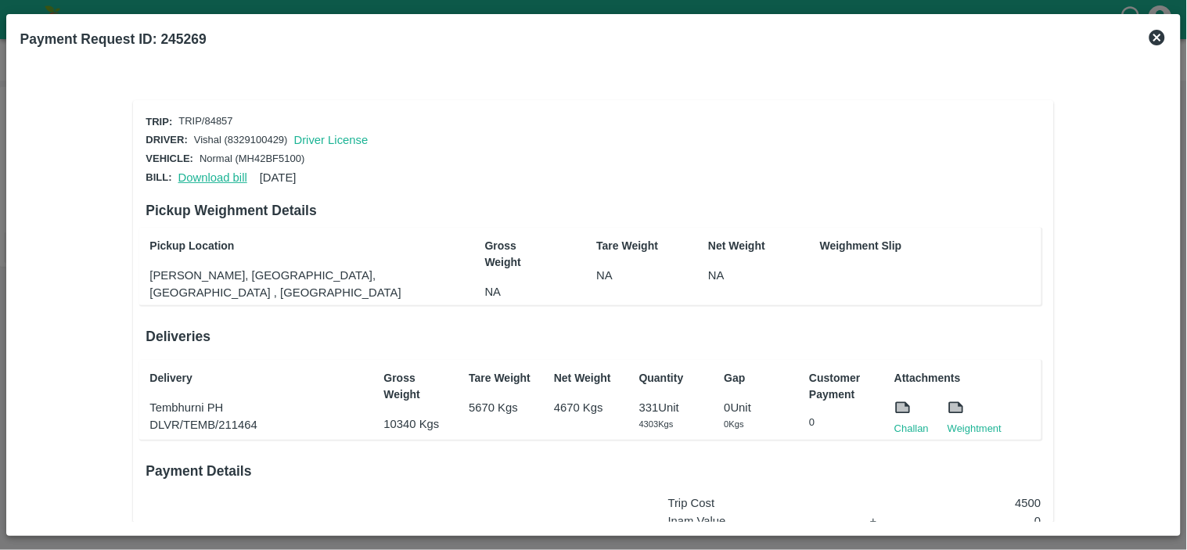
click at [188, 173] on link "Download bill" at bounding box center [212, 177] width 69 height 13
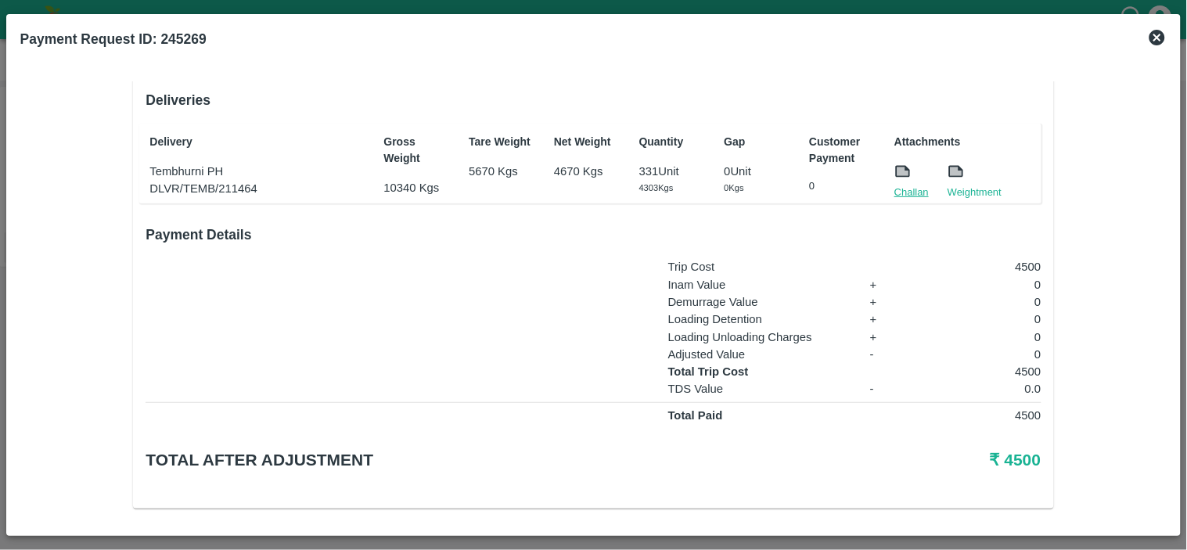
click at [904, 186] on link "Challan" at bounding box center [911, 193] width 34 height 16
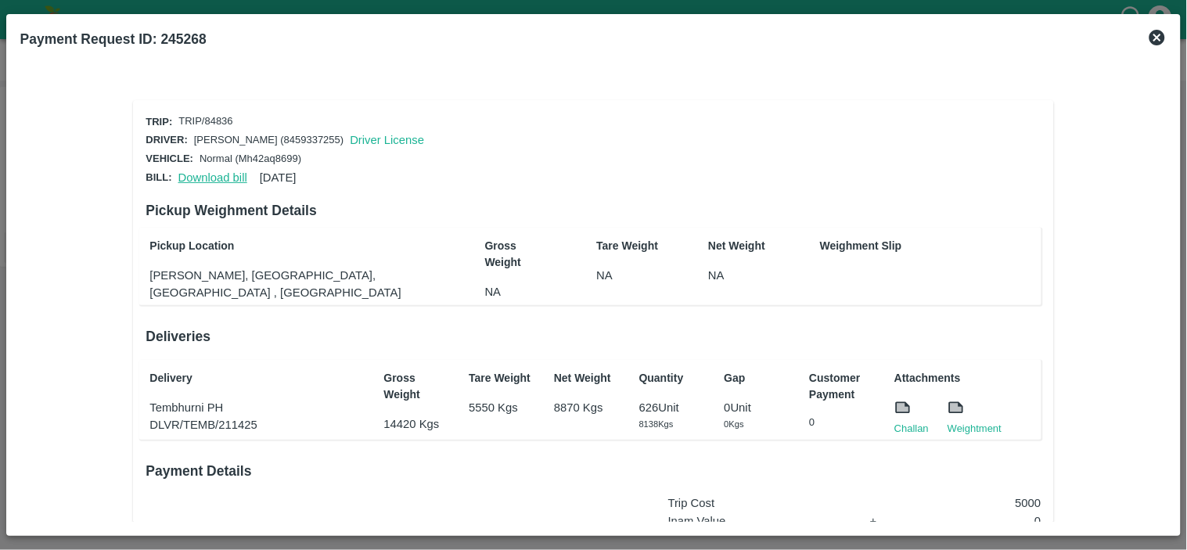
click at [213, 178] on link "Download bill" at bounding box center [212, 177] width 69 height 13
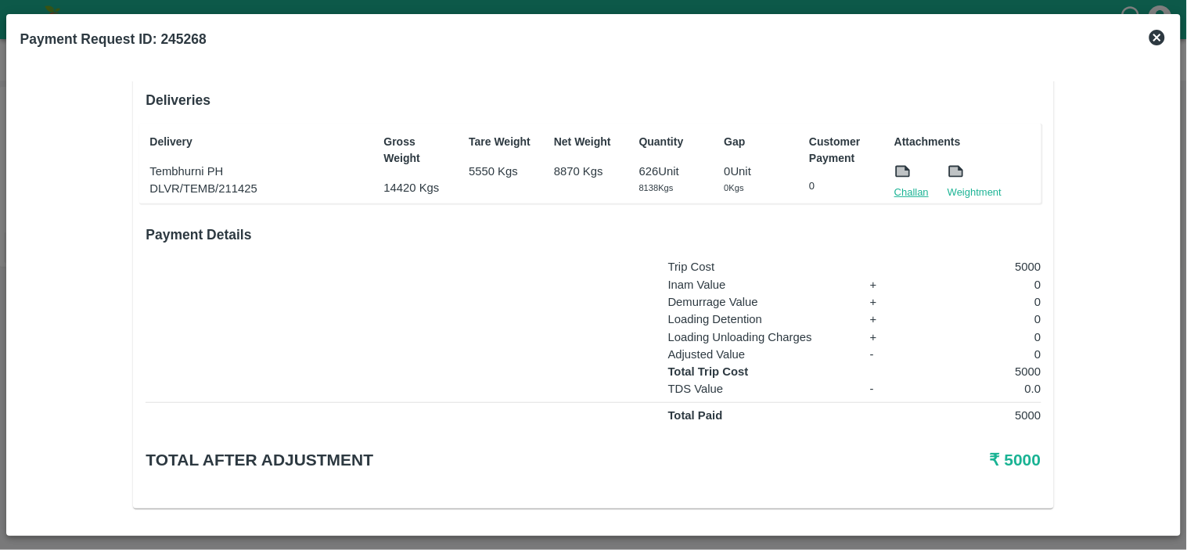
click at [905, 185] on link "Challan" at bounding box center [911, 193] width 34 height 16
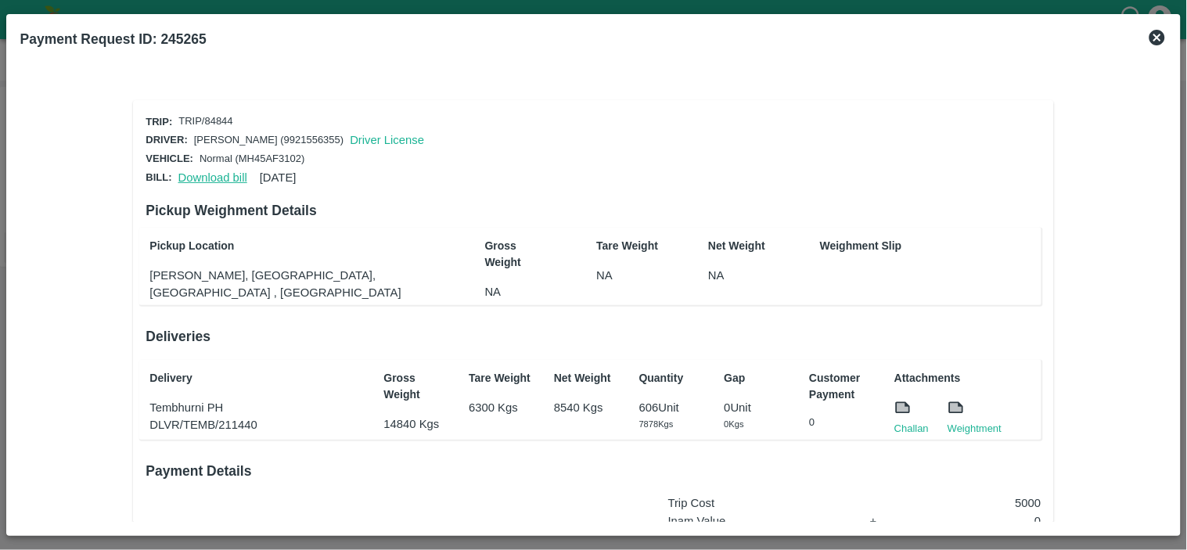
click at [200, 174] on link "Download bill" at bounding box center [212, 177] width 69 height 13
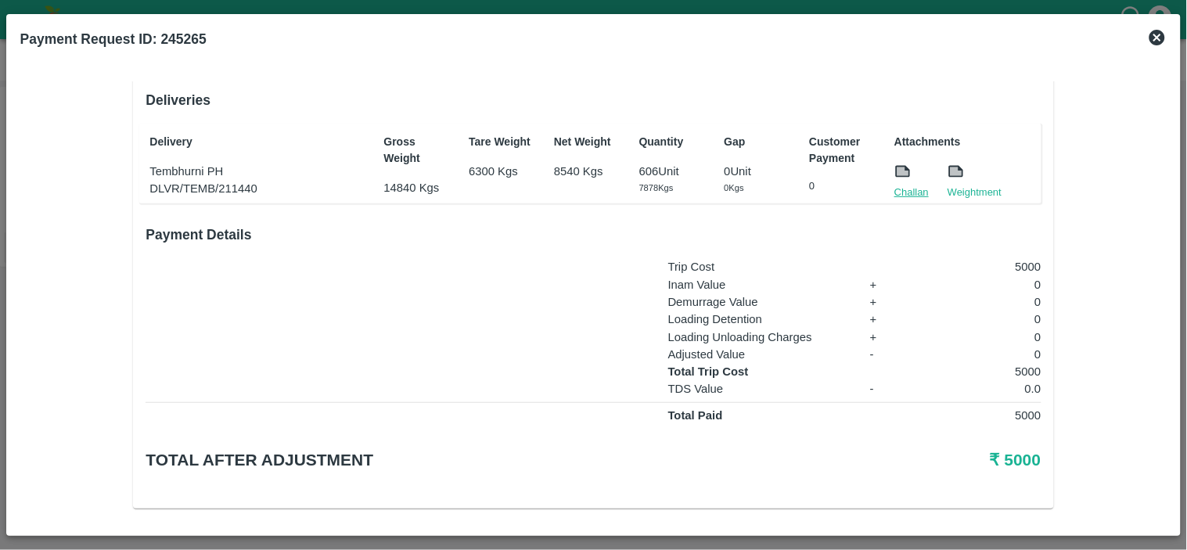
click at [906, 194] on link "Challan" at bounding box center [911, 193] width 34 height 16
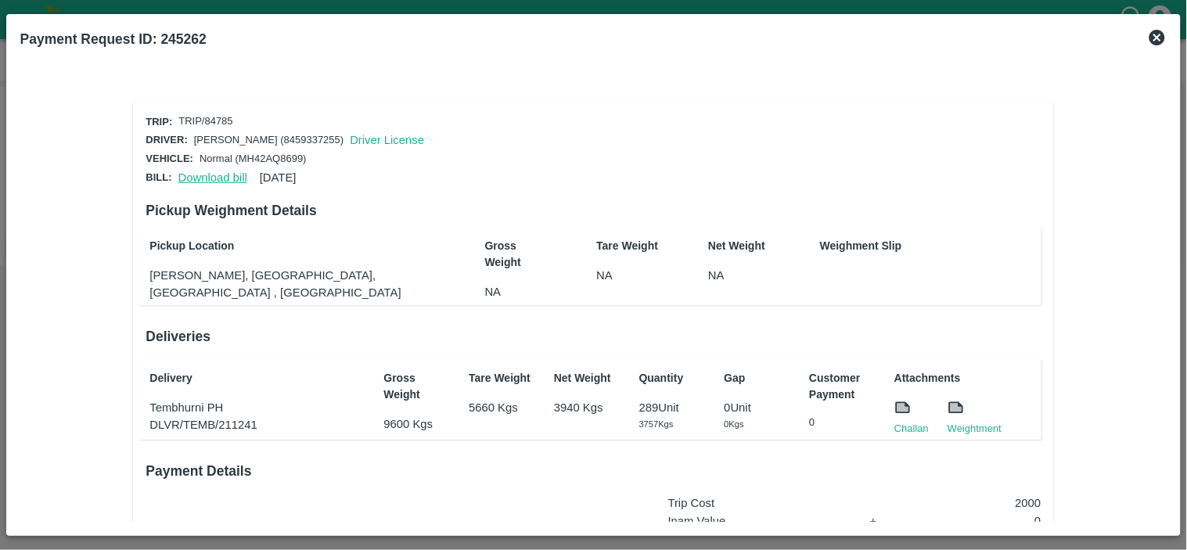
click at [196, 171] on link "Download bill" at bounding box center [212, 177] width 69 height 13
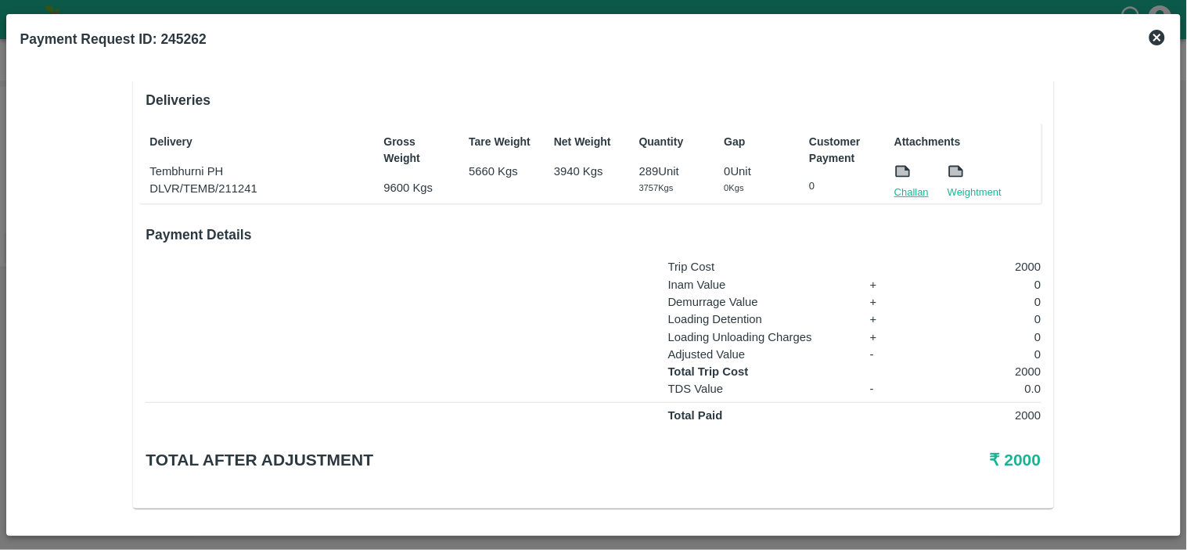
click at [911, 190] on link "Challan" at bounding box center [911, 193] width 34 height 16
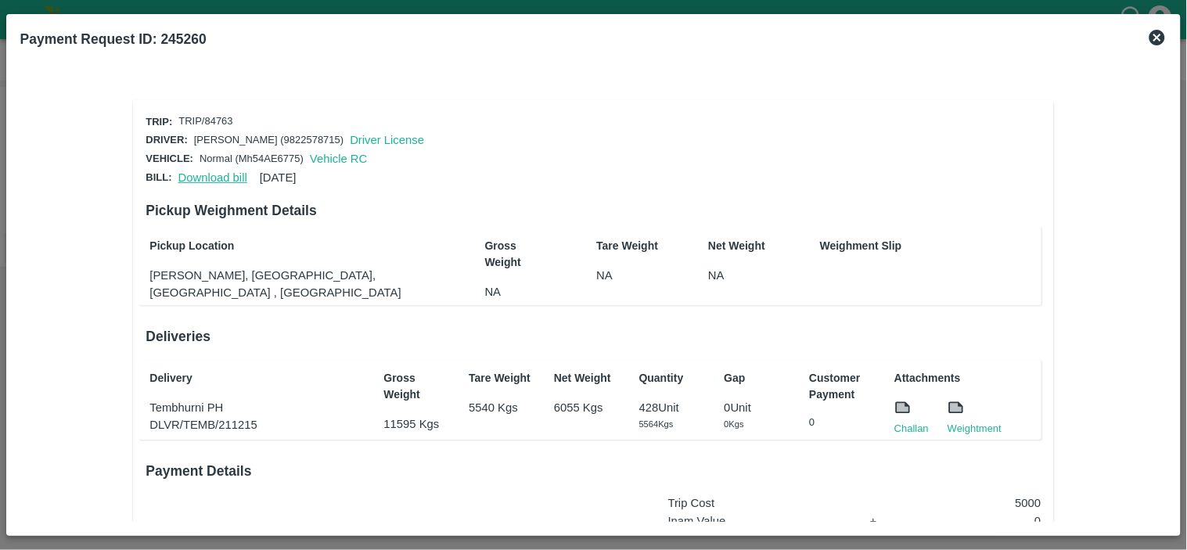
click at [206, 178] on link "Download bill" at bounding box center [212, 177] width 69 height 13
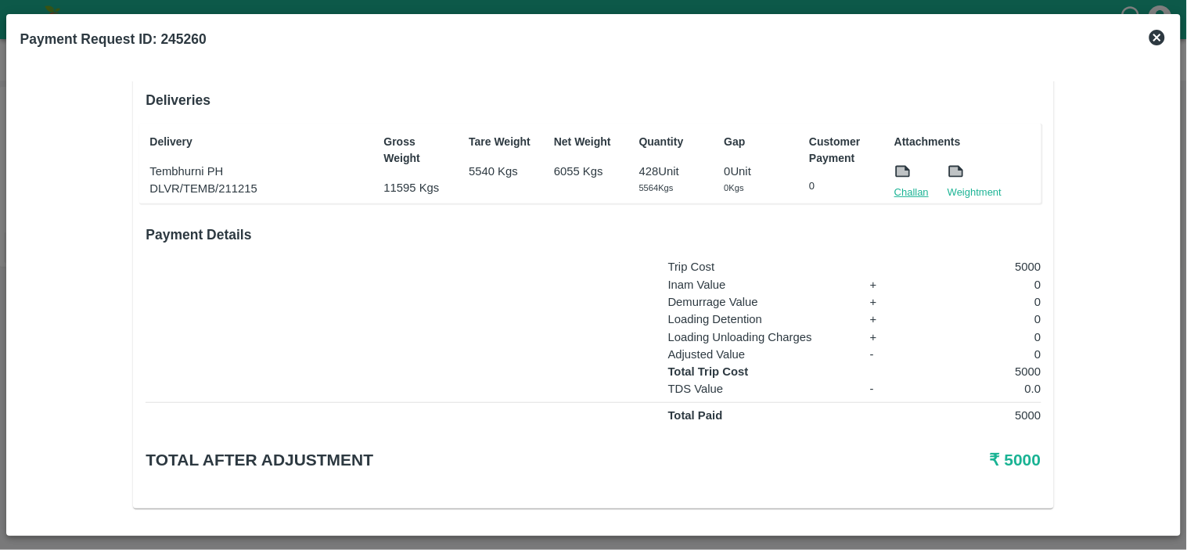
click at [911, 185] on link "Challan" at bounding box center [911, 193] width 34 height 16
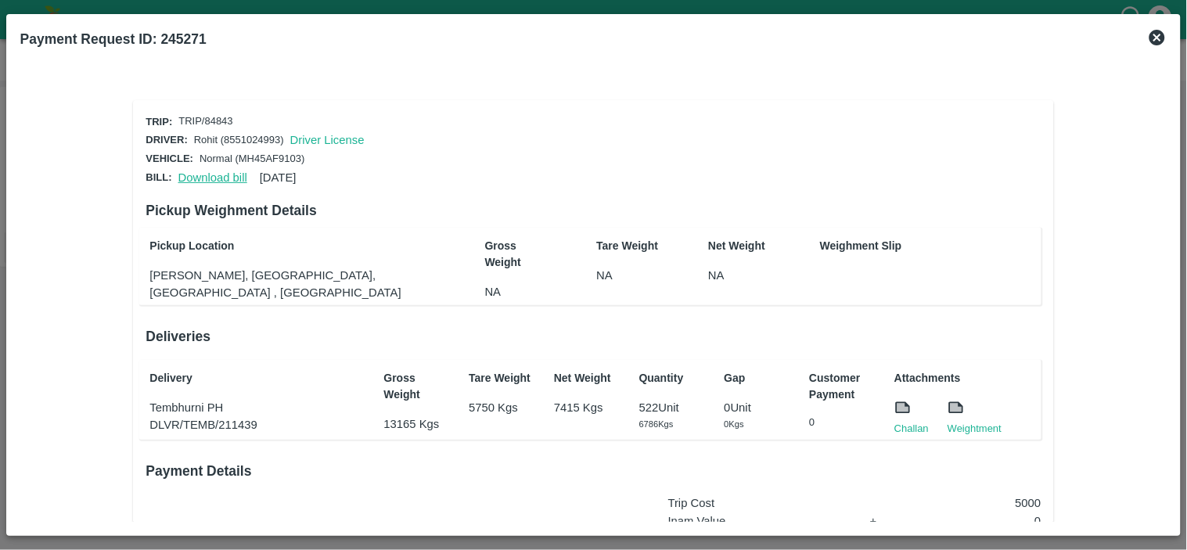
click at [225, 171] on link "Download bill" at bounding box center [212, 177] width 69 height 13
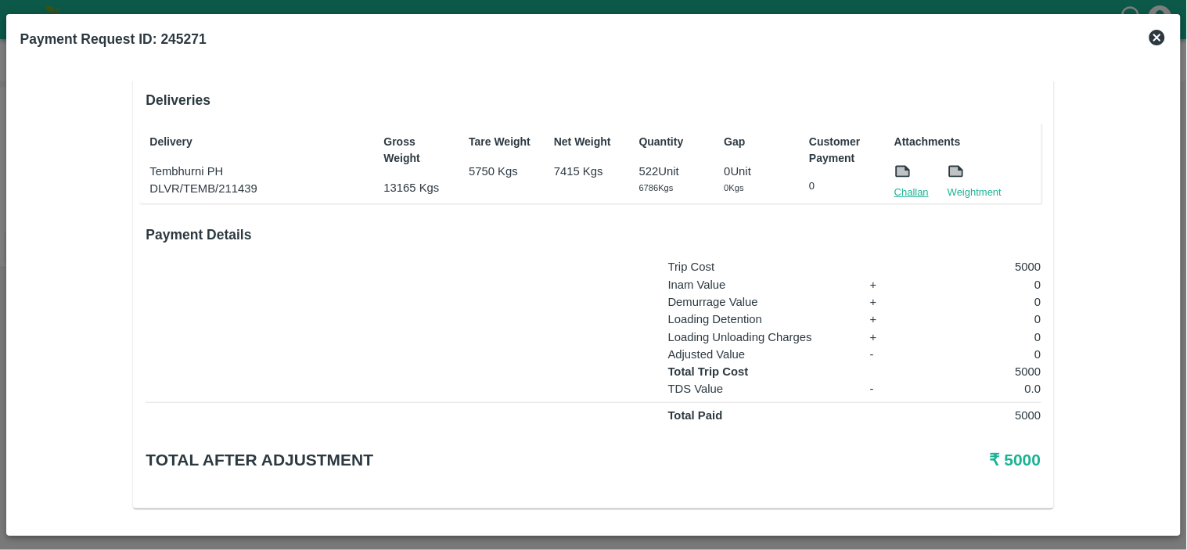
click at [911, 191] on link "Challan" at bounding box center [911, 193] width 34 height 16
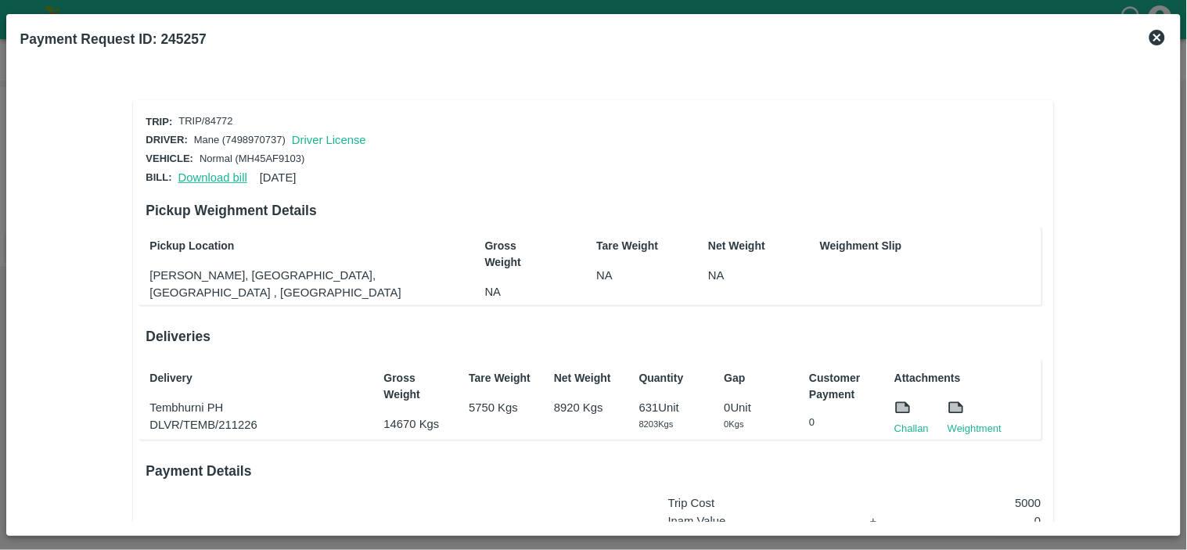
click at [210, 173] on link "Download bill" at bounding box center [212, 177] width 69 height 13
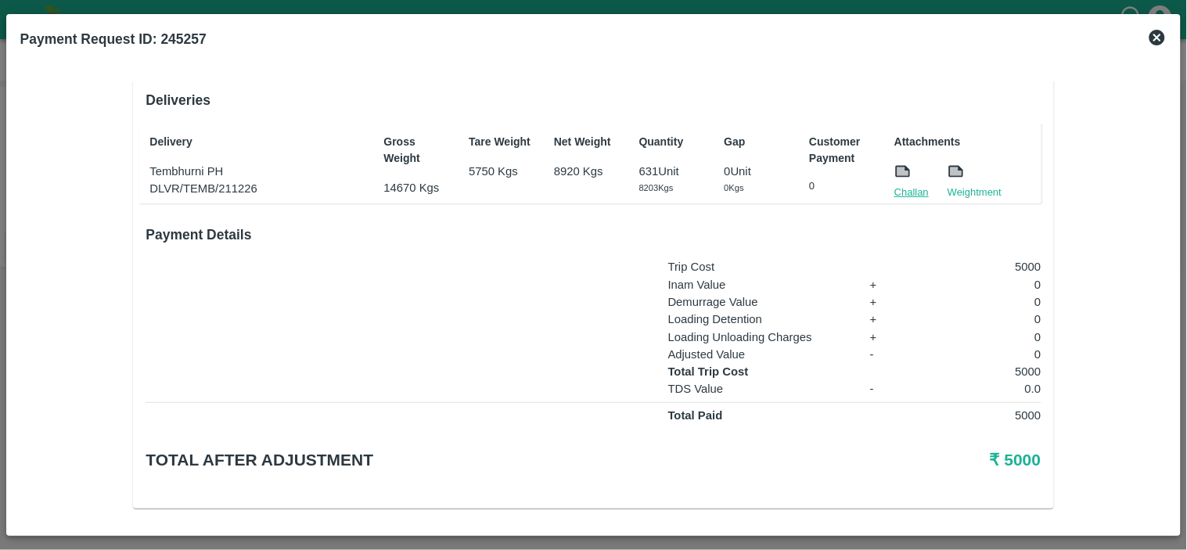
click at [909, 189] on link "Challan" at bounding box center [911, 193] width 34 height 16
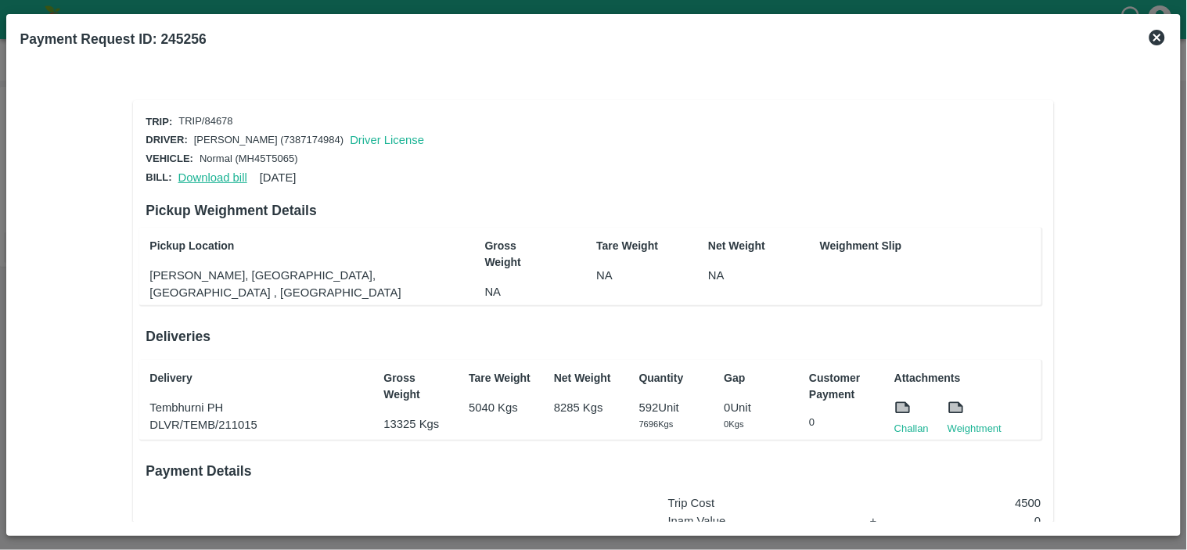
click at [206, 174] on link "Download bill" at bounding box center [212, 177] width 69 height 13
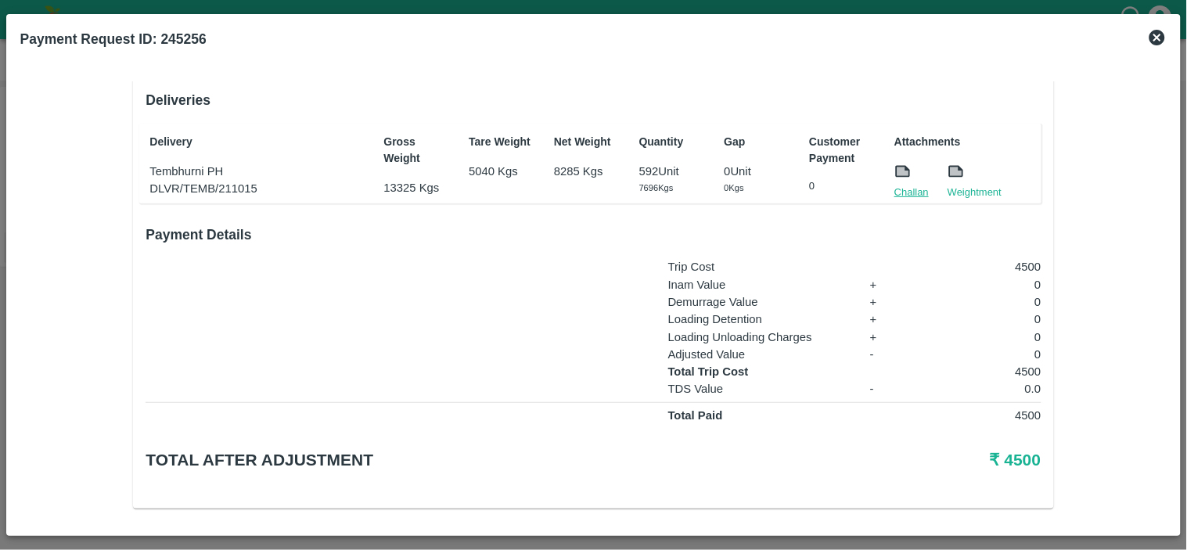
click at [896, 189] on link "Challan" at bounding box center [911, 193] width 34 height 16
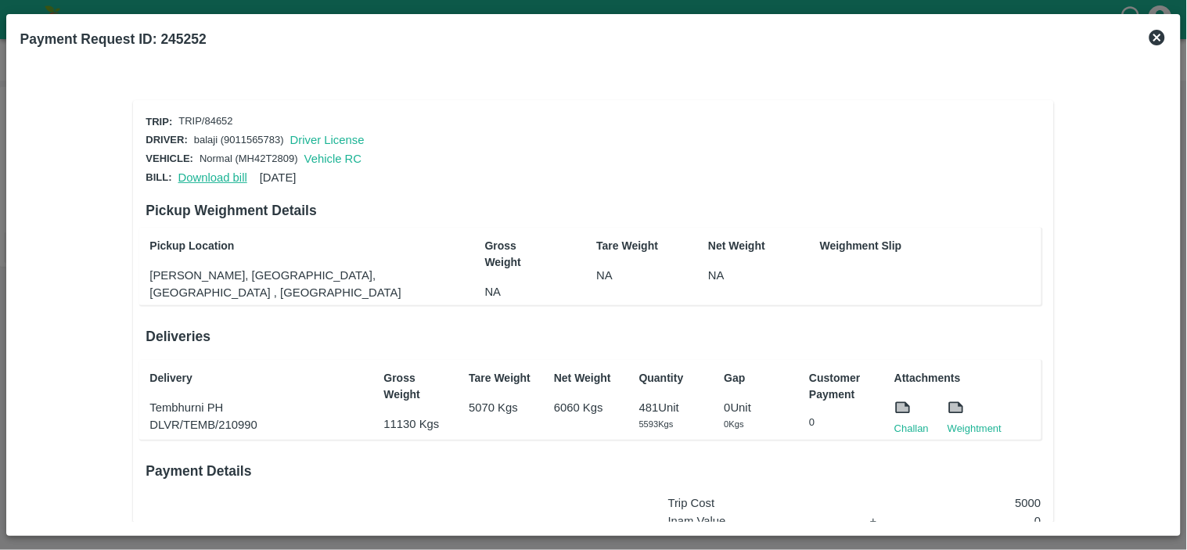
click at [228, 178] on link "Download bill" at bounding box center [212, 177] width 69 height 13
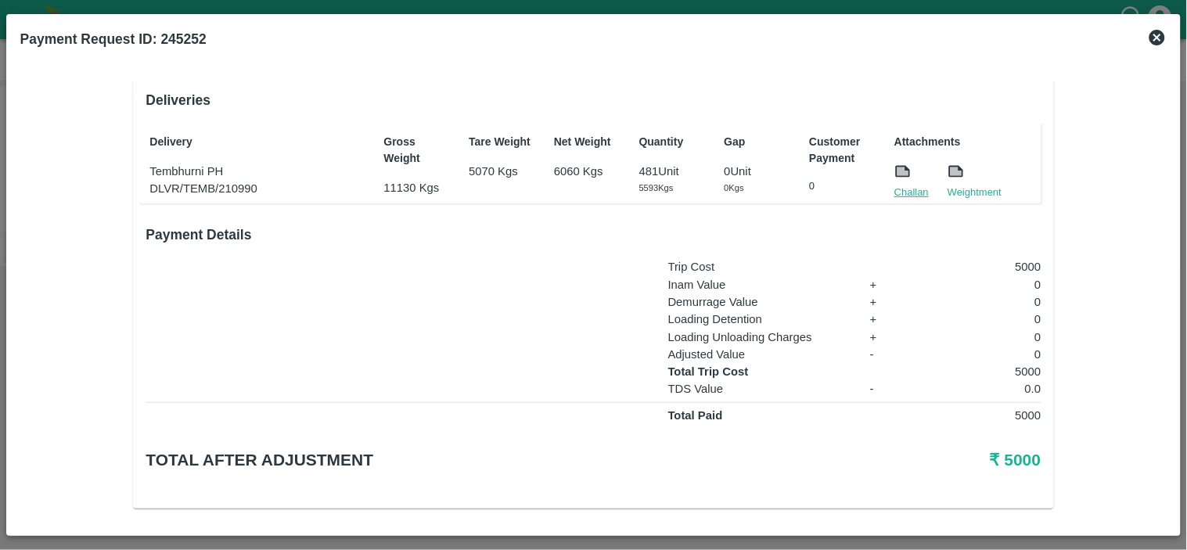
click at [908, 192] on link "Challan" at bounding box center [911, 193] width 34 height 16
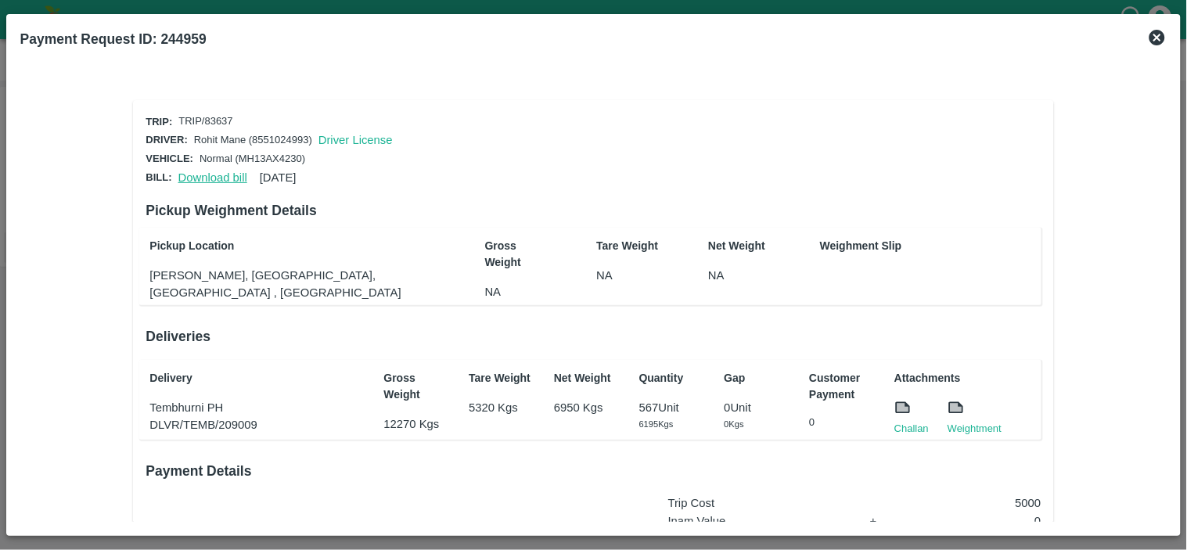
click at [211, 174] on link "Download bill" at bounding box center [212, 177] width 69 height 13
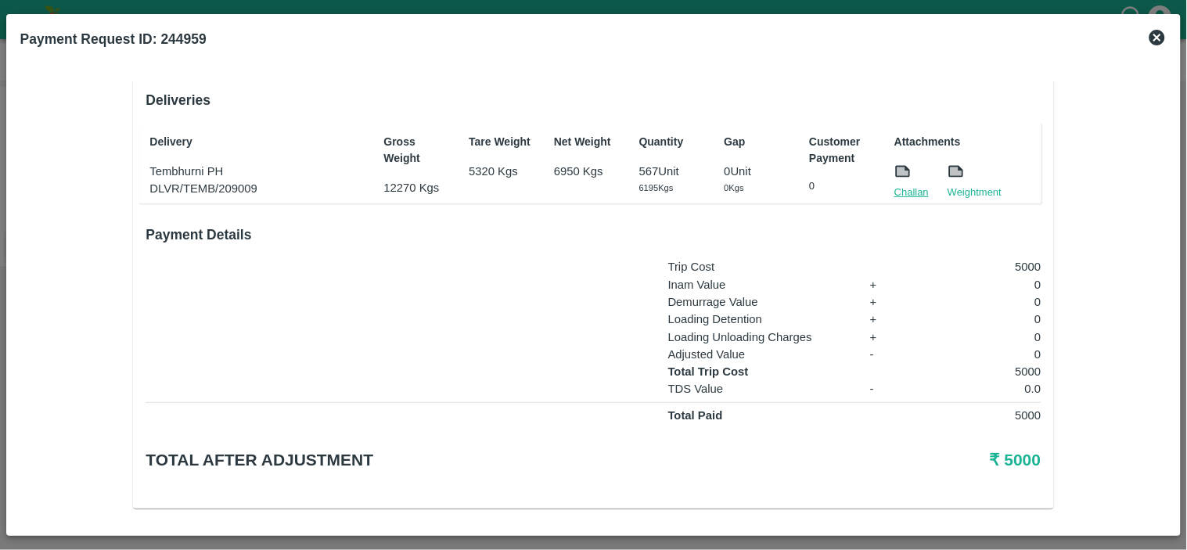
click at [921, 185] on link "Challan" at bounding box center [911, 193] width 34 height 16
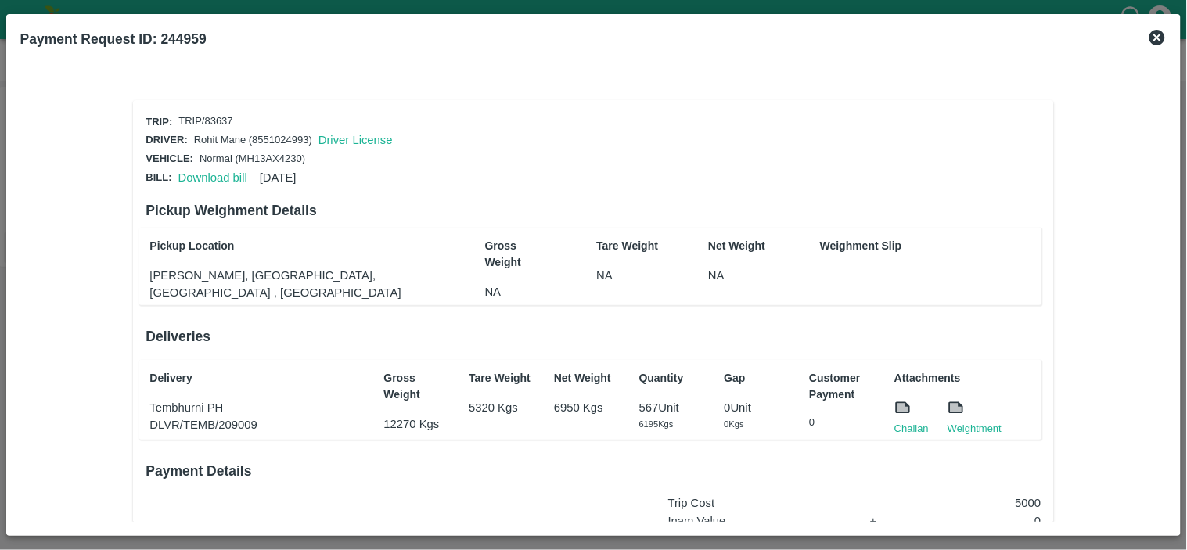
click at [215, 119] on p "TRIP/83637" at bounding box center [205, 121] width 54 height 15
copy p "83637"
click at [207, 172] on link "Download bill" at bounding box center [212, 177] width 69 height 13
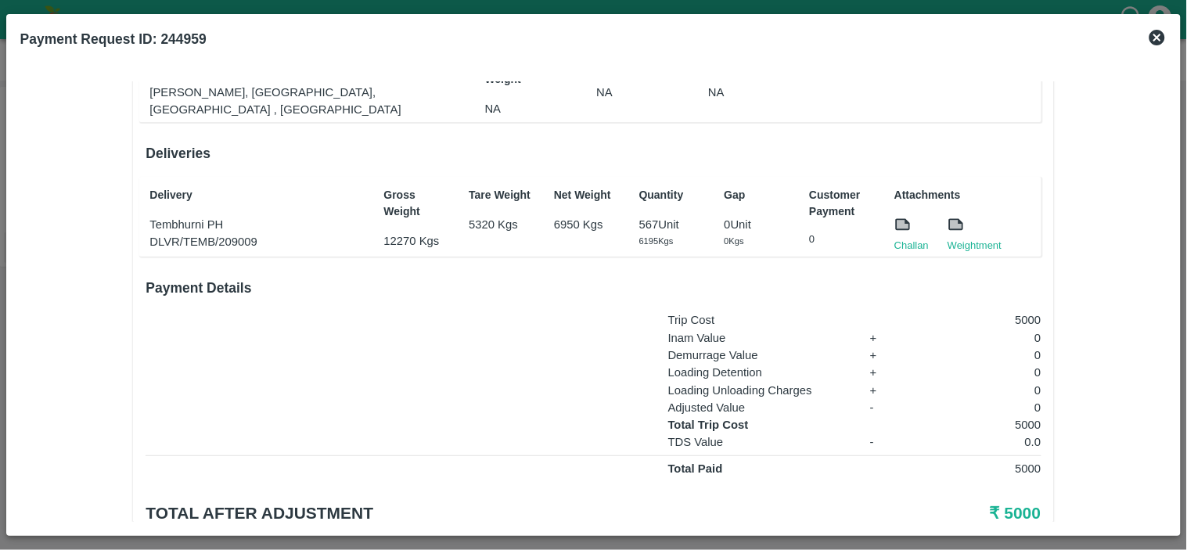
scroll to position [196, 0]
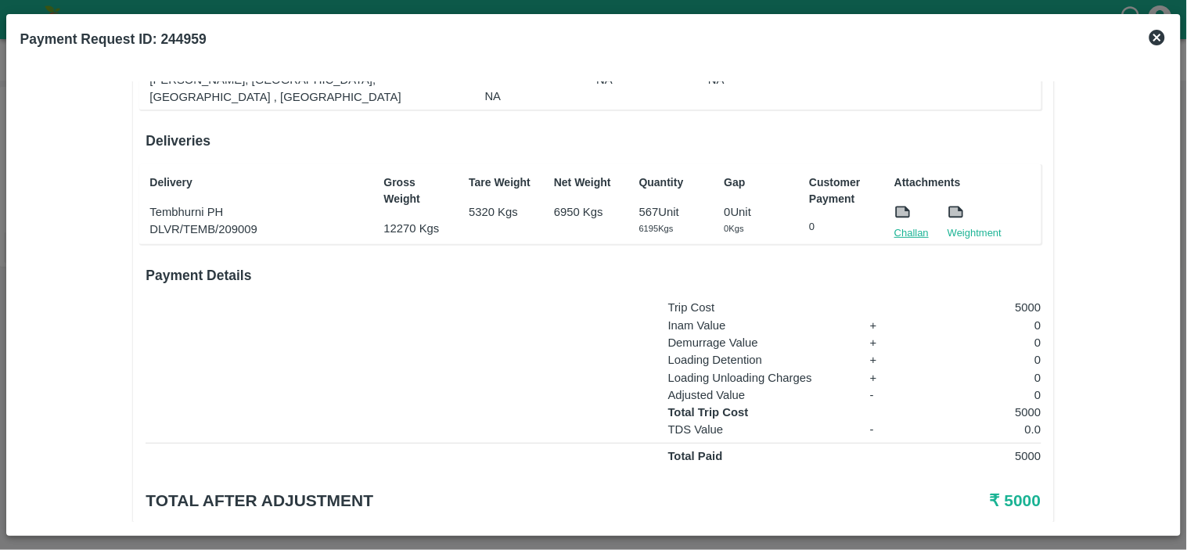
click at [894, 232] on link "Challan" at bounding box center [911, 233] width 34 height 16
